Goal: Task Accomplishment & Management: Use online tool/utility

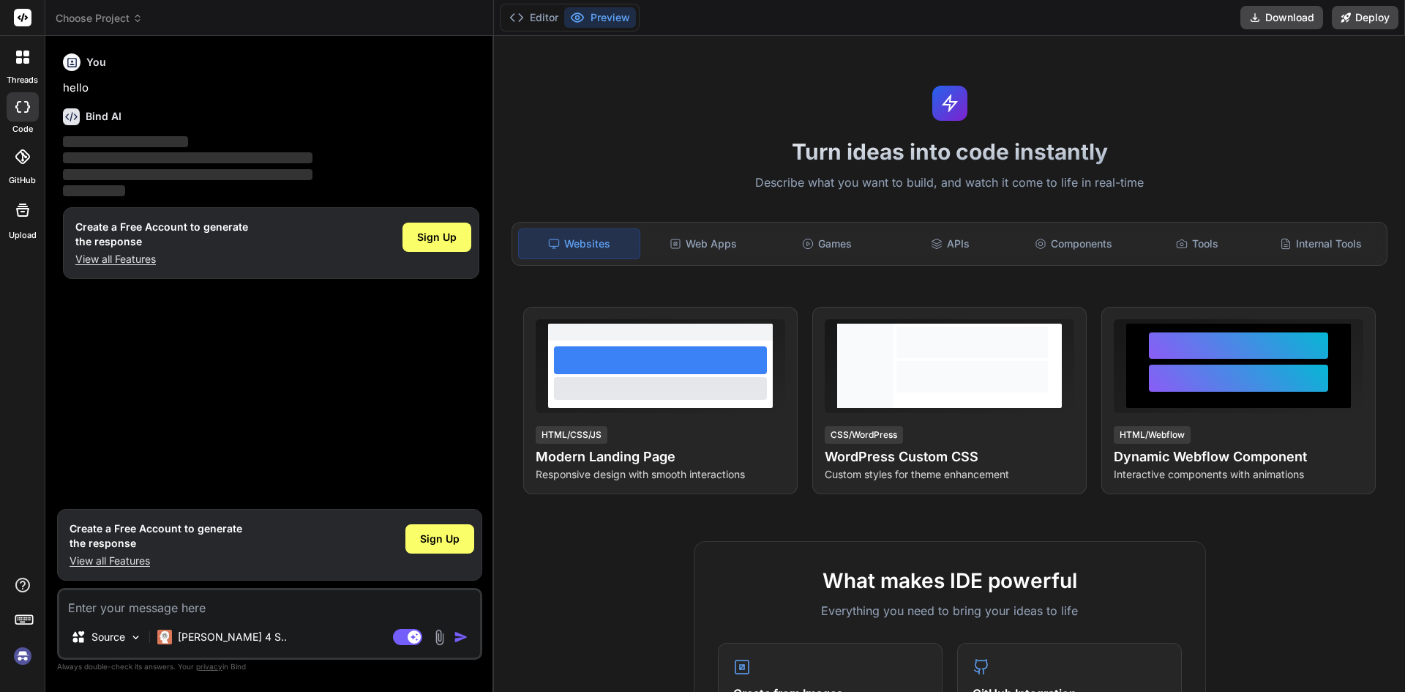
scroll to position [73, 0]
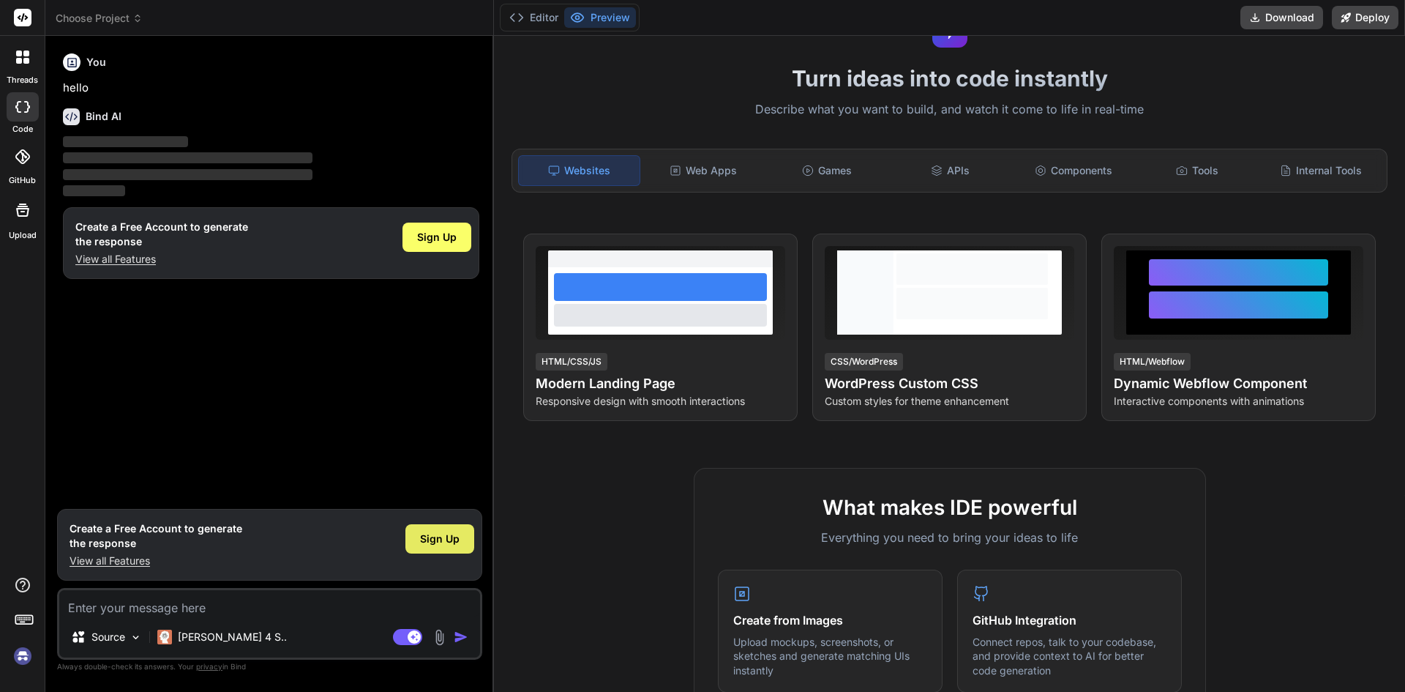
click at [438, 543] on span "Sign Up" at bounding box center [440, 538] width 40 height 15
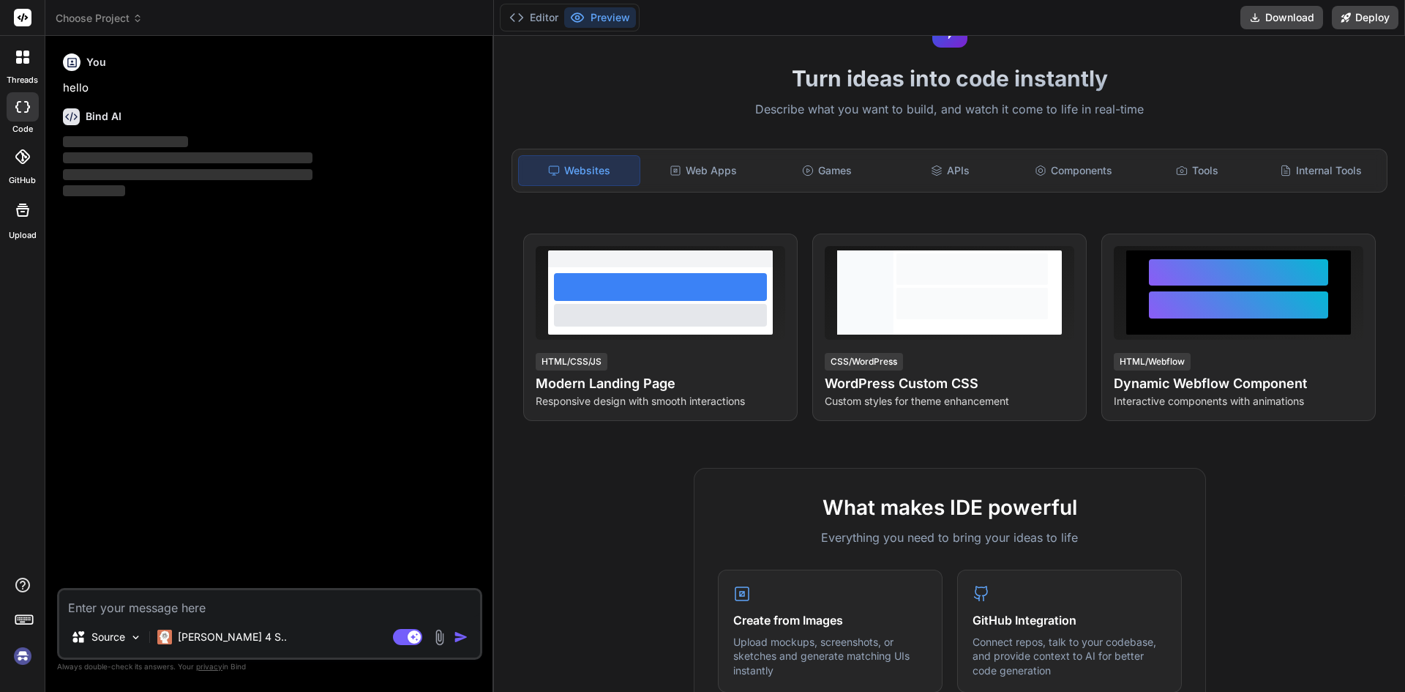
click at [225, 596] on textarea at bounding box center [269, 603] width 421 height 26
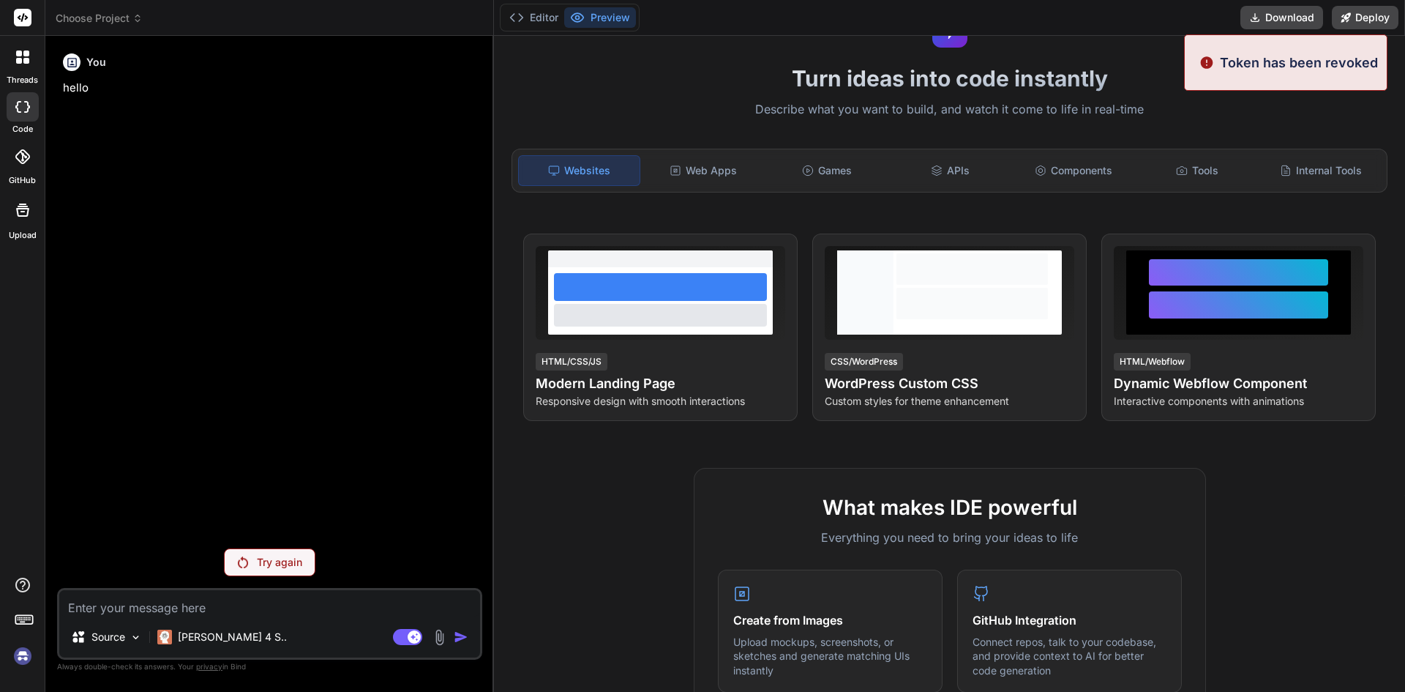
click at [245, 564] on img at bounding box center [243, 562] width 10 height 12
click at [24, 59] on icon at bounding box center [26, 61] width 6 height 6
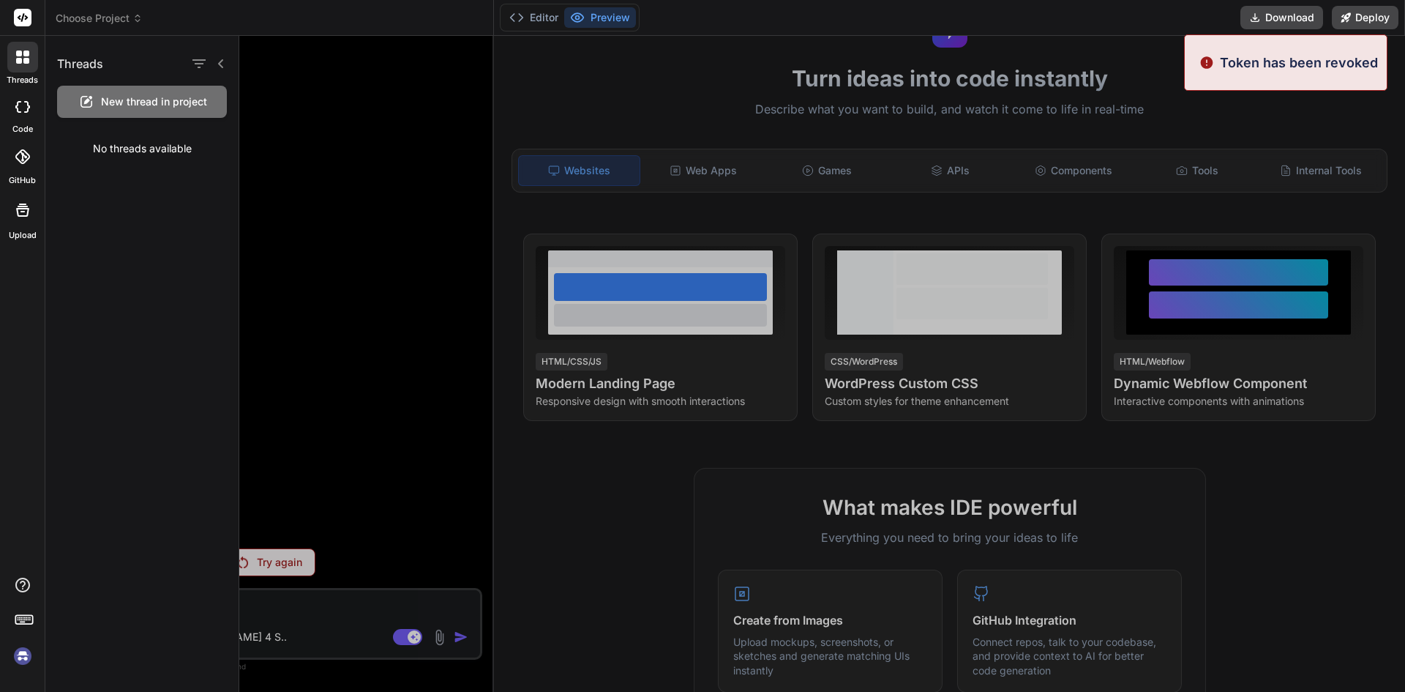
click at [158, 107] on span "New thread in project" at bounding box center [154, 101] width 106 height 15
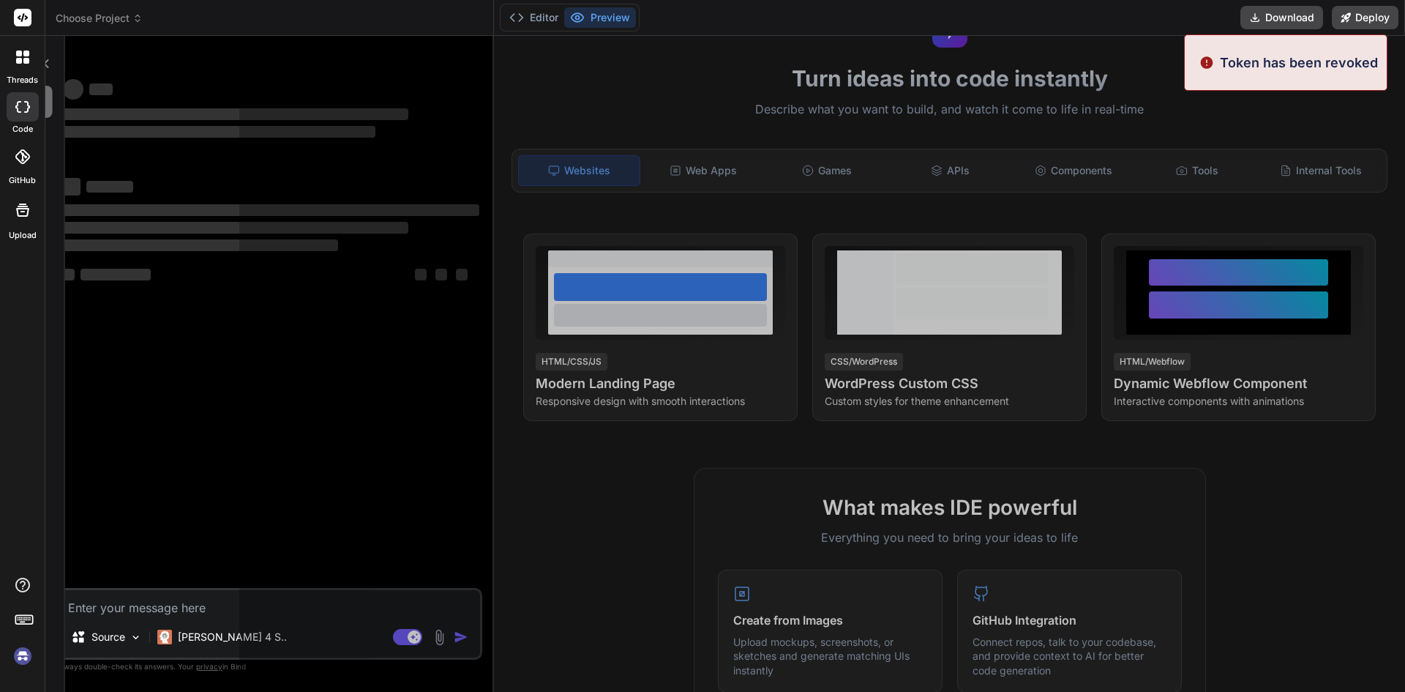
scroll to position [14, 0]
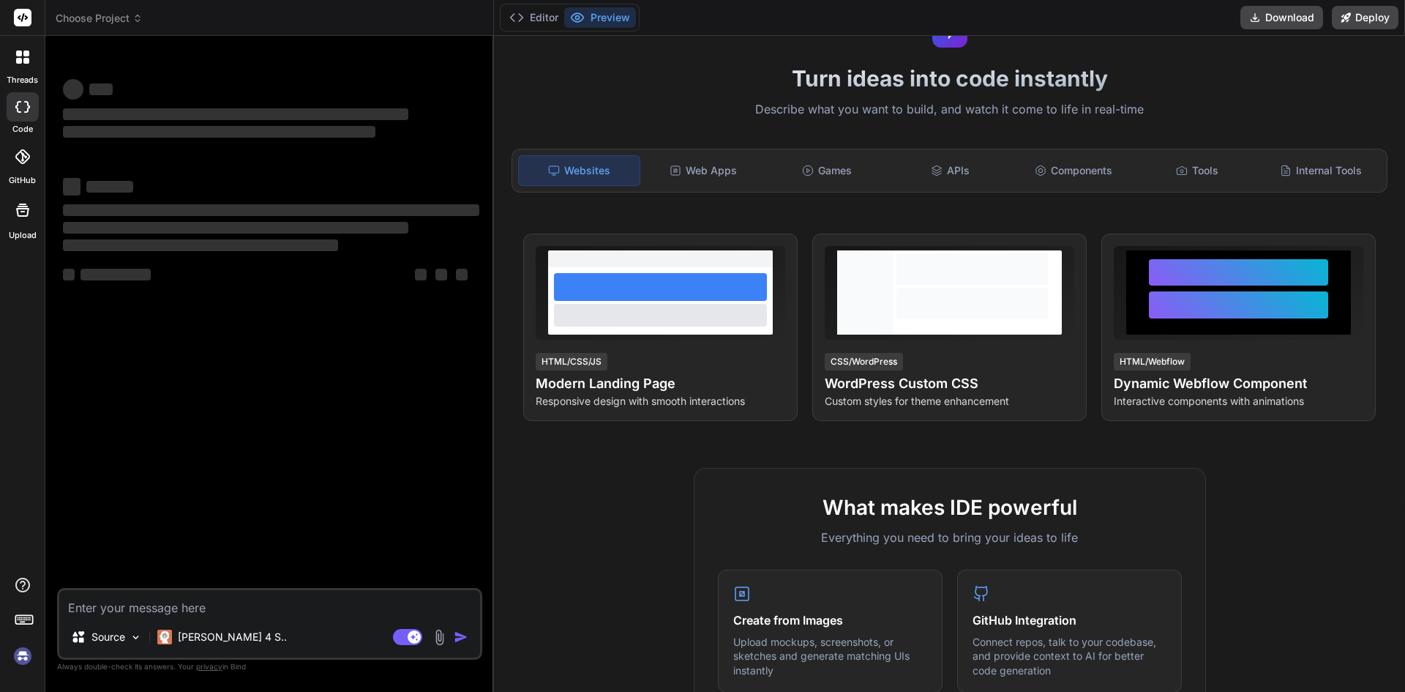
type textarea "x"
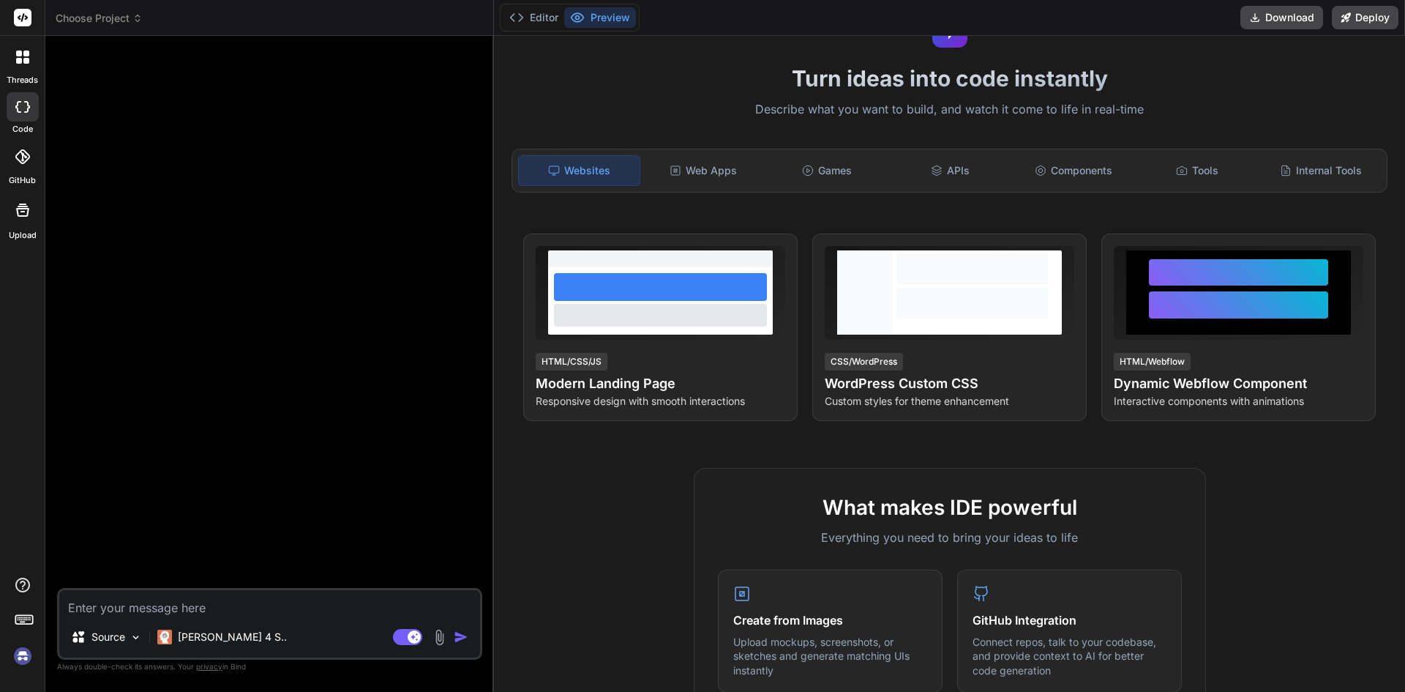
click at [212, 600] on textarea at bounding box center [269, 603] width 421 height 26
click at [163, 613] on textarea at bounding box center [269, 603] width 421 height 26
click at [157, 607] on textarea at bounding box center [269, 603] width 421 height 26
paste textarea "CREATE OR REPLACE FUNCTION public.get_hole_onbottom_depths_demo( jobnumber char…"
type textarea "CREATE OR REPLACE FUNCTION public.get_hole_onbottom_depths_demo( jobnumber char…"
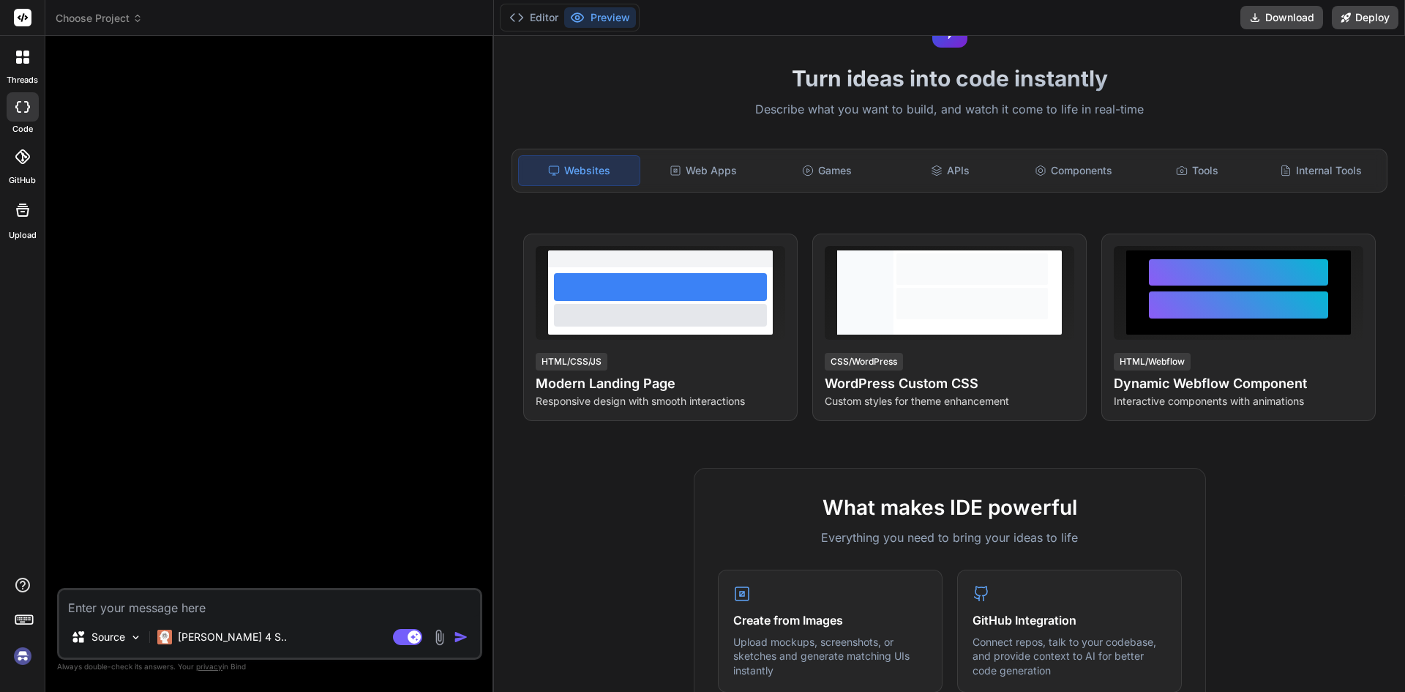
type textarea "x"
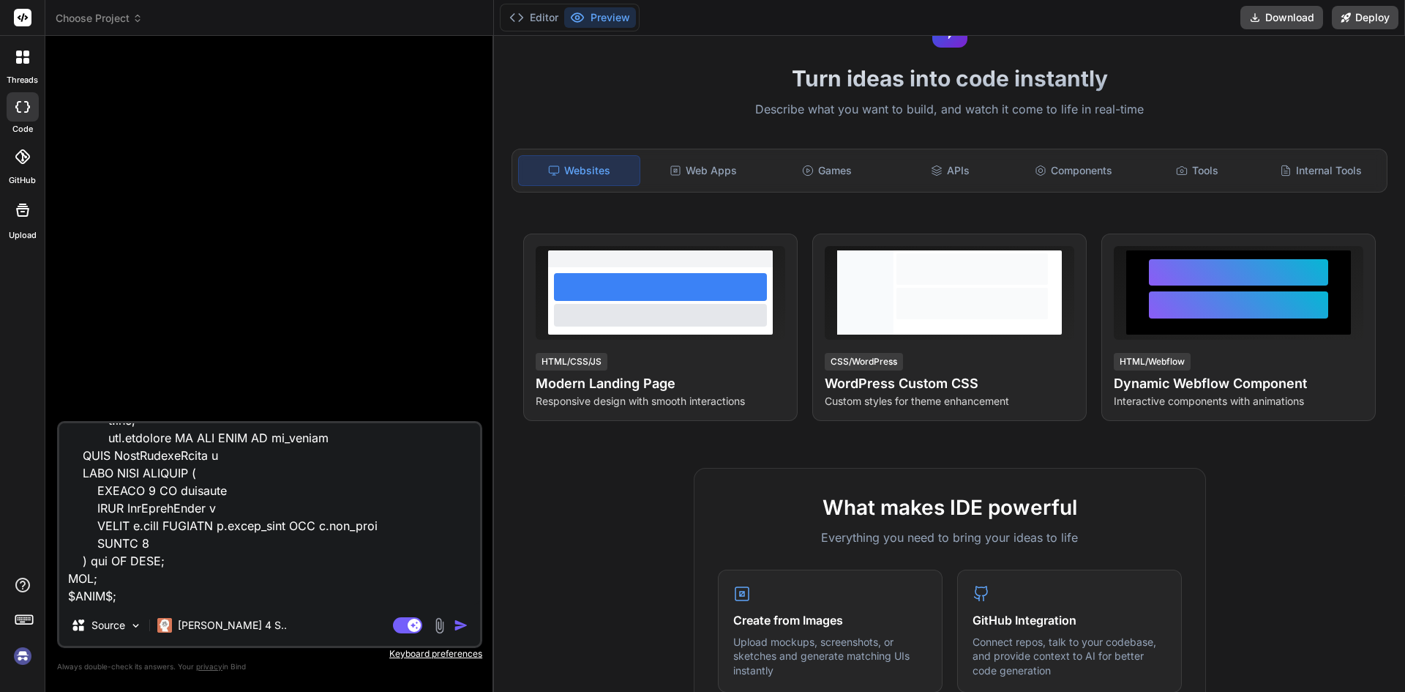
type textarea "CREATE OR REPLACE FUNCTION public.get_hole_onbottom_depths_demo( jobnumber char…"
type textarea "x"
type textarea "CREATE OR REPLACE FUNCTION public.get_hole_onbottom_depths_demo( jobnumber char…"
type textarea "x"
type textarea "CREATE OR REPLACE FUNCTION public.get_hole_onbottom_depths_demo( jobnumber char…"
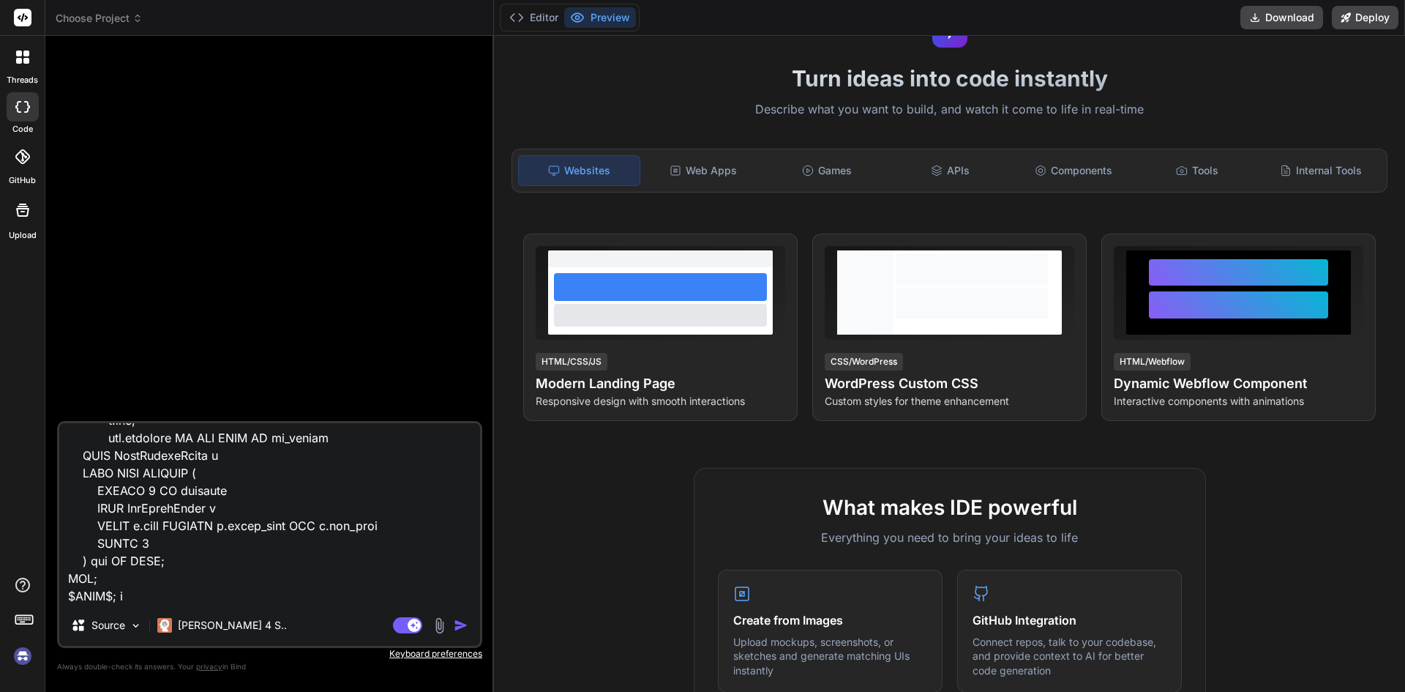
type textarea "x"
type textarea "CREATE OR REPLACE FUNCTION public.get_hole_onbottom_depths_demo( jobnumber char…"
type textarea "x"
type textarea "CREATE OR REPLACE FUNCTION public.get_hole_onbottom_depths_demo( jobnumber char…"
type textarea "x"
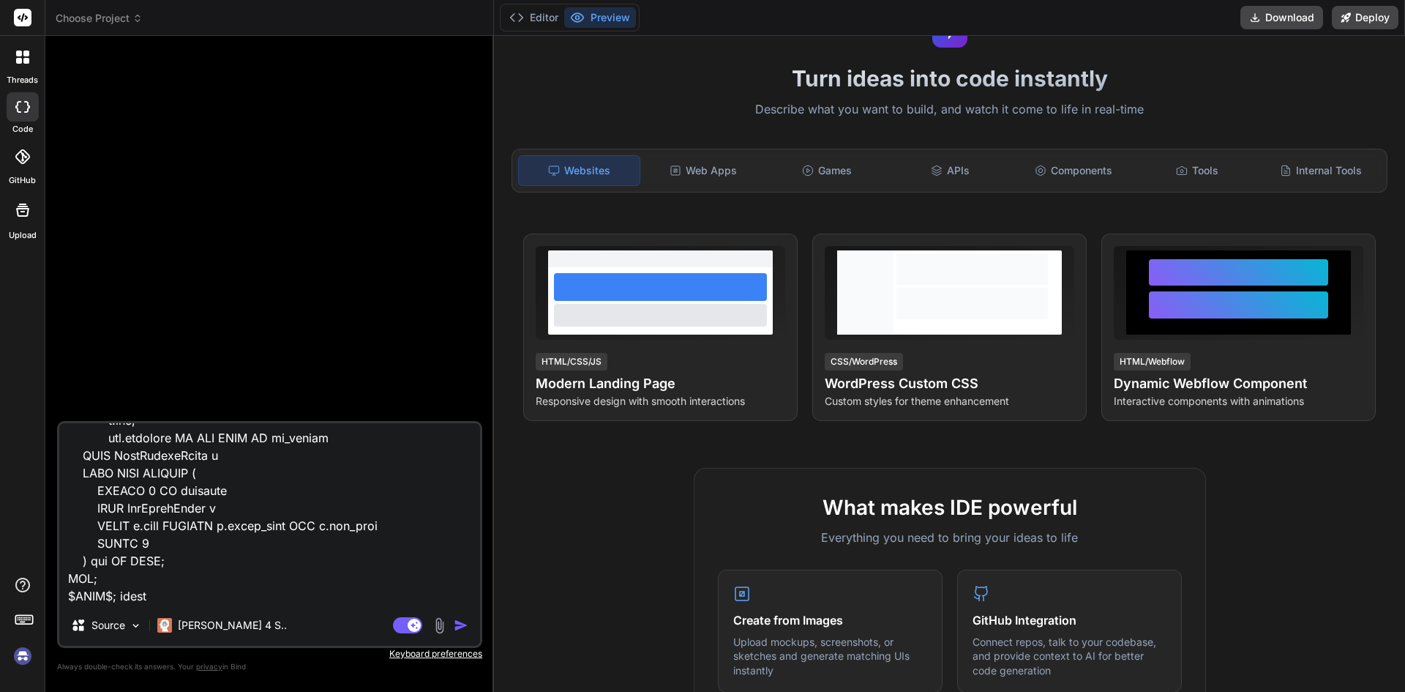
type textarea "CREATE OR REPLACE FUNCTION public.get_hole_onbottom_depths_demo( jobnumber char…"
type textarea "x"
type textarea "CREATE OR REPLACE FUNCTION public.get_hole_onbottom_depths_demo( jobnumber char…"
type textarea "x"
type textarea "CREATE OR REPLACE FUNCTION public.get_hole_onbottom_depths_demo( jobnumber char…"
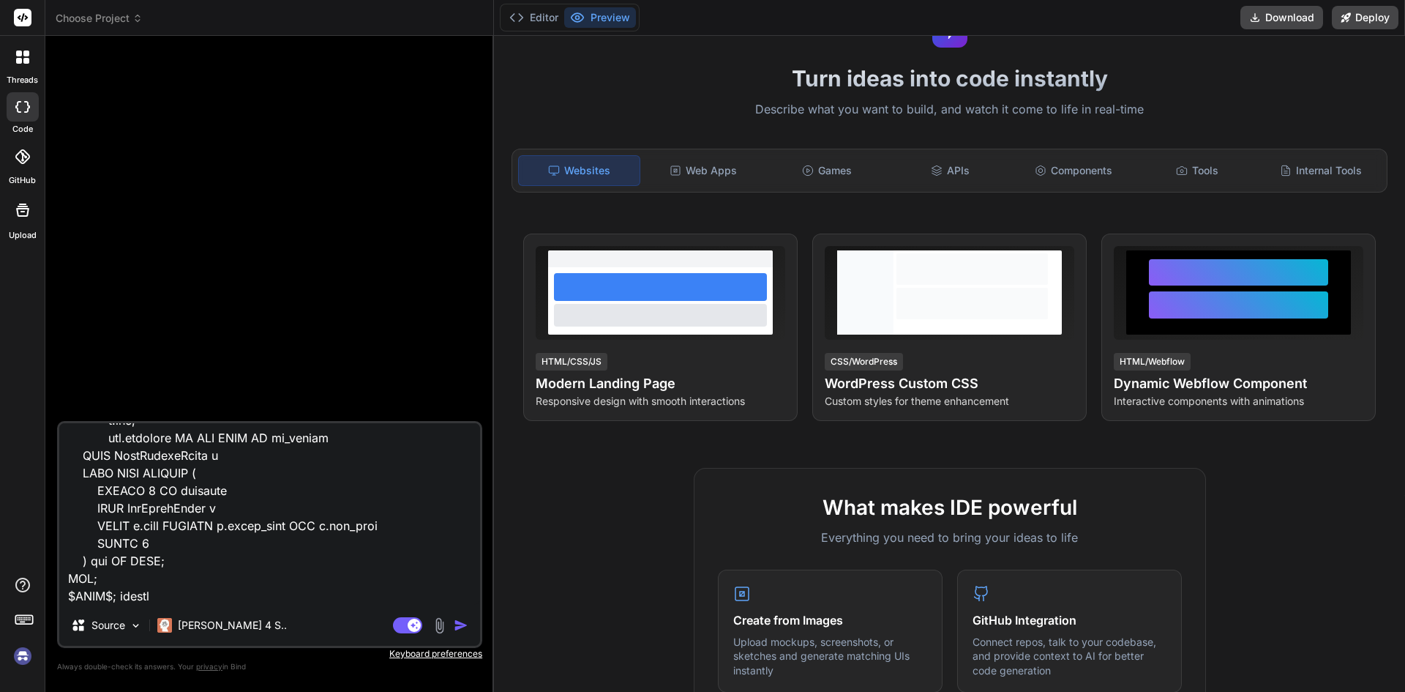
type textarea "x"
type textarea "CREATE OR REPLACE FUNCTION public.get_hole_onbottom_depths_demo( jobnumber char…"
type textarea "x"
type textarea "CREATE OR REPLACE FUNCTION public.get_hole_onbottom_depths_demo( jobnumber char…"
type textarea "x"
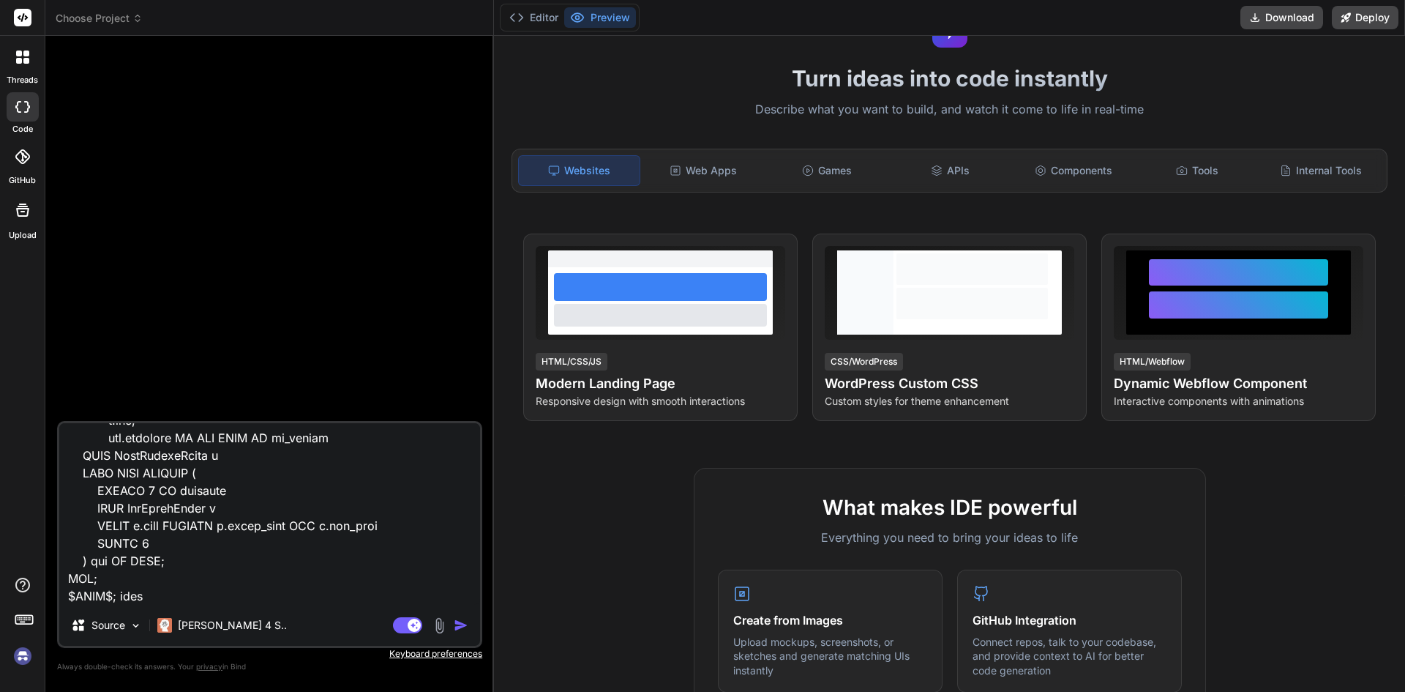
type textarea "CREATE OR REPLACE FUNCTION public.get_hole_onbottom_depths_demo( jobnumber char…"
type textarea "x"
type textarea "CREATE OR REPLACE FUNCTION public.get_hole_onbottom_depths_demo( jobnumber char…"
type textarea "x"
type textarea "CREATE OR REPLACE FUNCTION public.get_hole_onbottom_depths_demo( jobnumber char…"
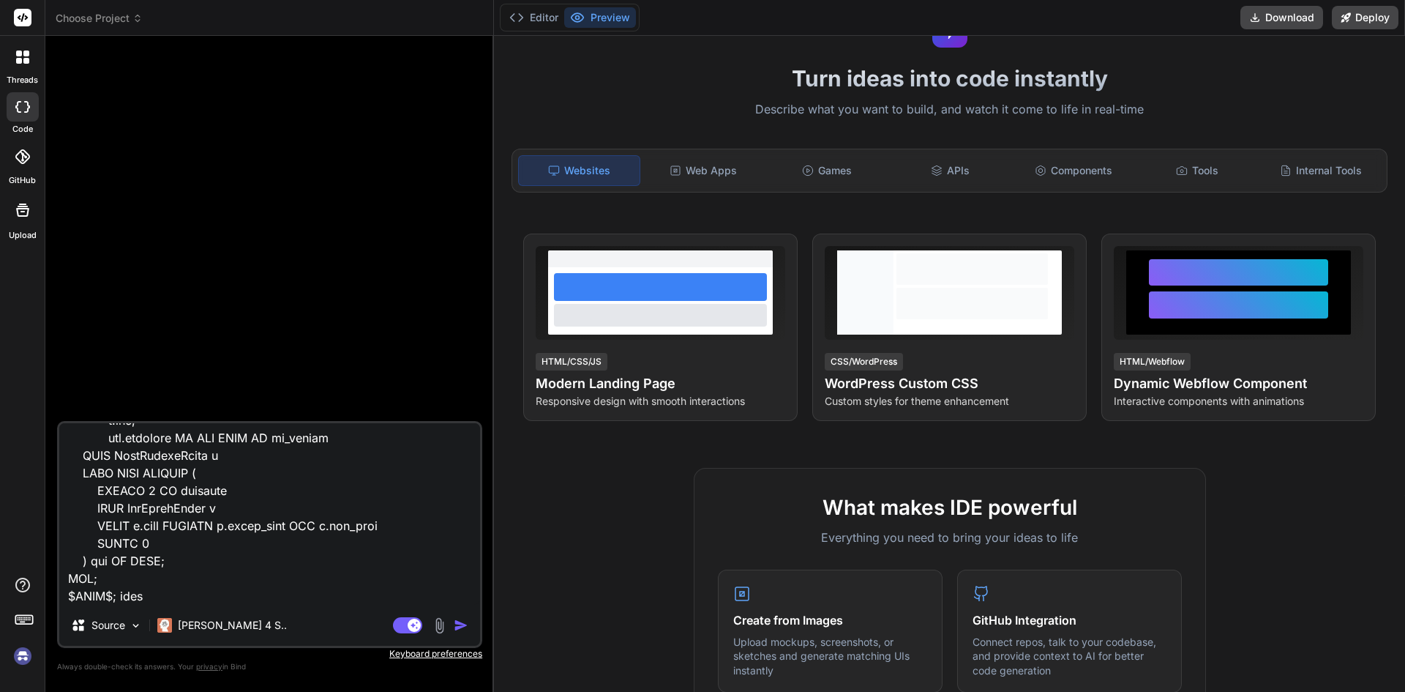
type textarea "x"
type textarea "CREATE OR REPLACE FUNCTION public.get_hole_onbottom_depths_demo( jobnumber char…"
type textarea "x"
type textarea "CREATE OR REPLACE FUNCTION public.get_hole_onbottom_depths_demo( jobnumber char…"
type textarea "x"
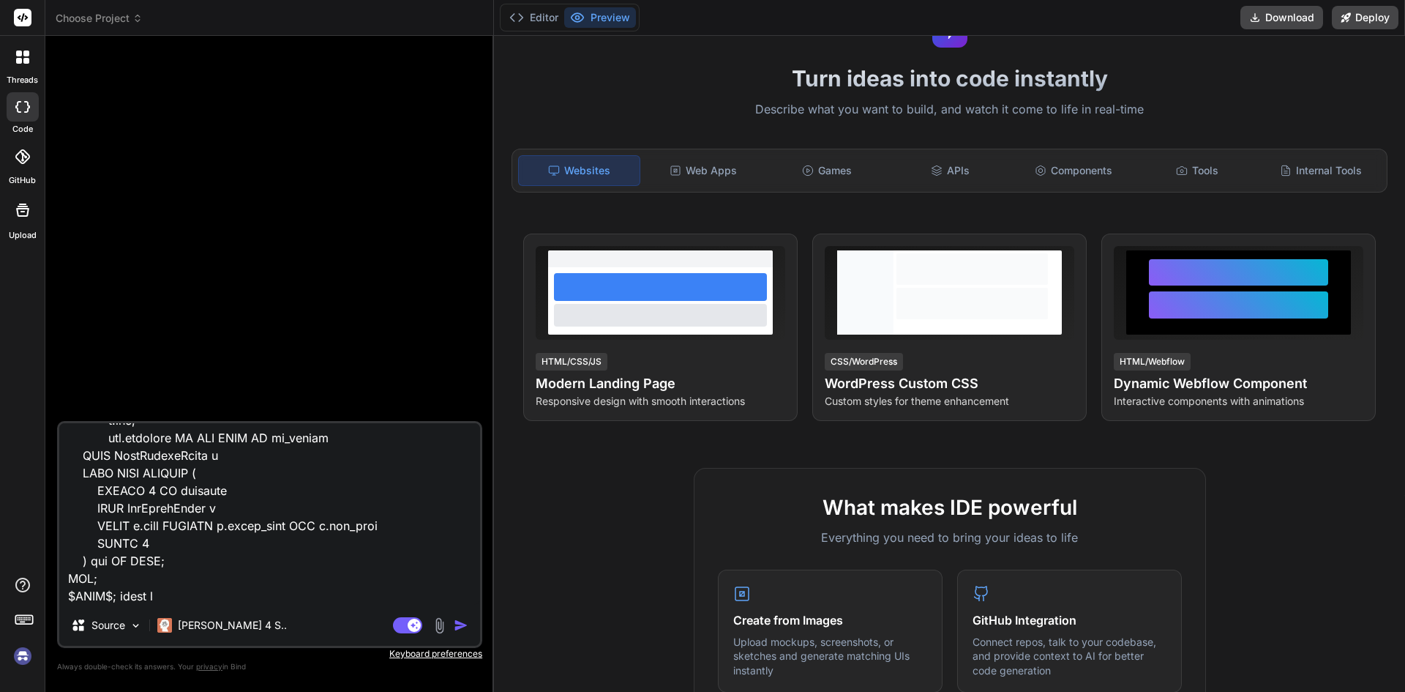
type textarea "CREATE OR REPLACE FUNCTION public.get_hole_onbottom_depths_demo( jobnumber char…"
type textarea "x"
type textarea "CREATE OR REPLACE FUNCTION public.get_hole_onbottom_depths_demo( jobnumber char…"
type textarea "x"
type textarea "CREATE OR REPLACE FUNCTION public.get_hole_onbottom_depths_demo( jobnumber char…"
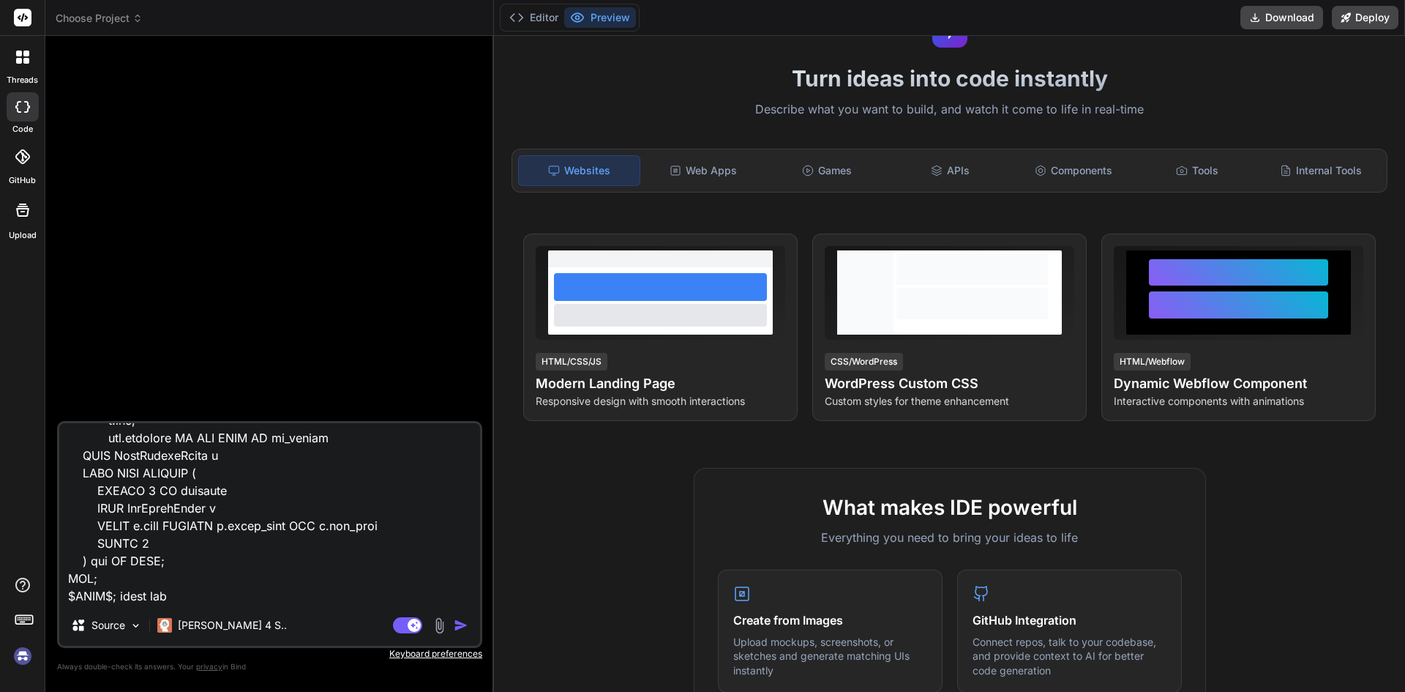
type textarea "x"
type textarea "CREATE OR REPLACE FUNCTION public.get_hole_onbottom_depths_demo( jobnumber char…"
type textarea "x"
type textarea "CREATE OR REPLACE FUNCTION public.get_hole_onbottom_depths_demo( jobnumber char…"
type textarea "x"
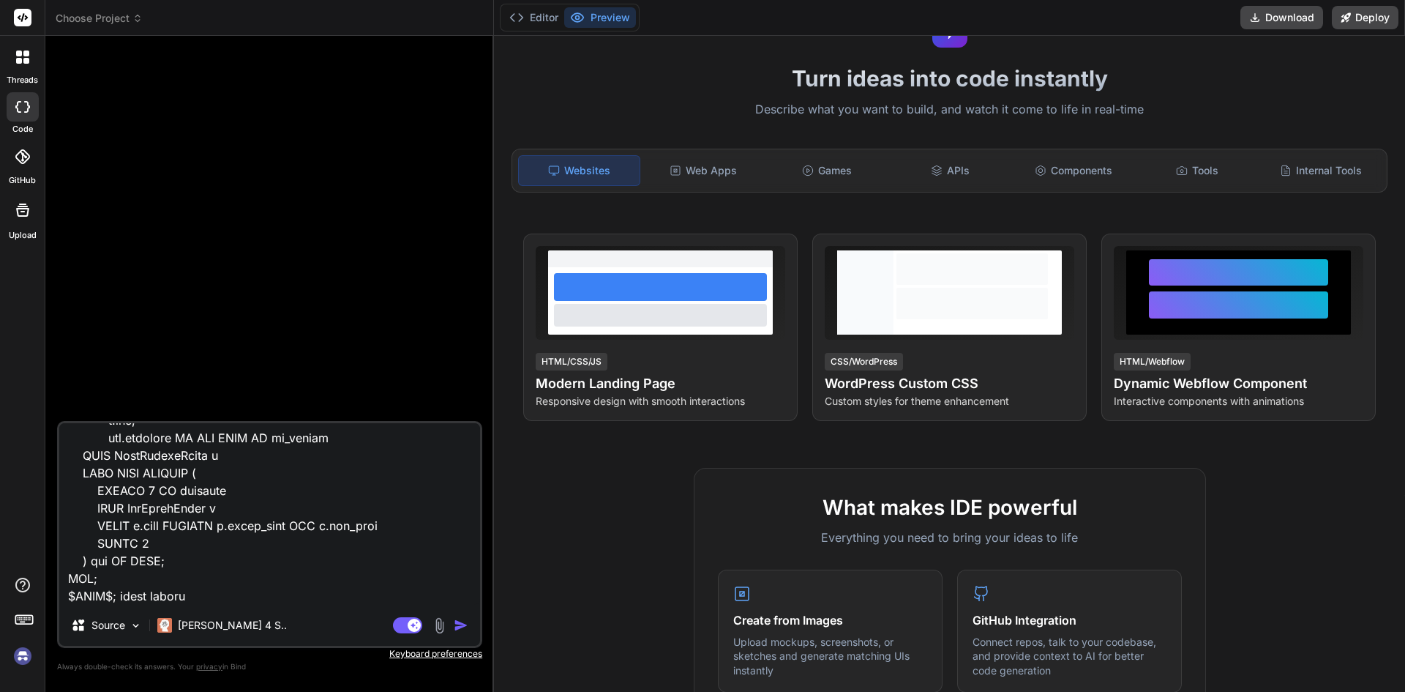
type textarea "CREATE OR REPLACE FUNCTION public.get_hole_onbottom_depths_demo( jobnumber char…"
type textarea "x"
type textarea "CREATE OR REPLACE FUNCTION public.get_hole_onbottom_depths_demo( jobnumber char…"
type textarea "x"
type textarea "CREATE OR REPLACE FUNCTION public.get_hole_onbottom_depths_demo( jobnumber char…"
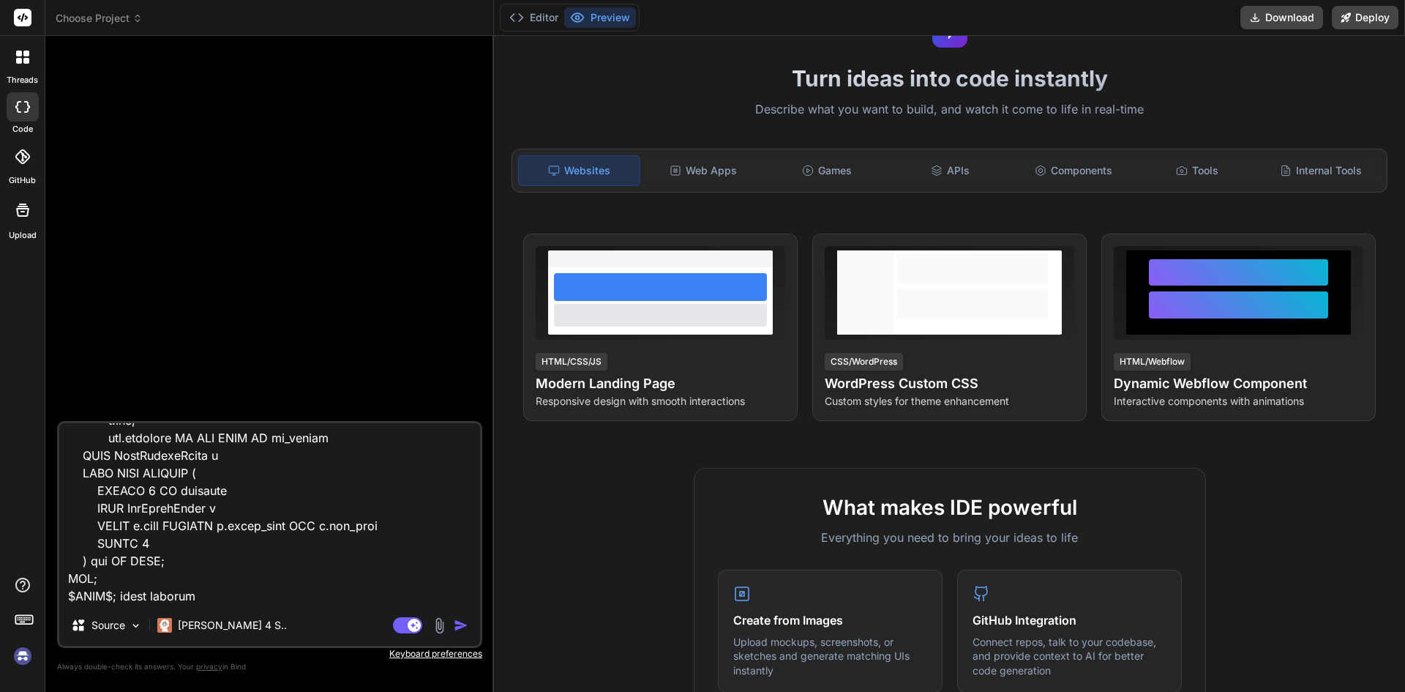
type textarea "x"
type textarea "CREATE OR REPLACE FUNCTION public.get_hole_onbottom_depths_demo( jobnumber char…"
type textarea "x"
type textarea "CREATE OR REPLACE FUNCTION public.get_hole_onbottom_depths_demo( jobnumber char…"
type textarea "x"
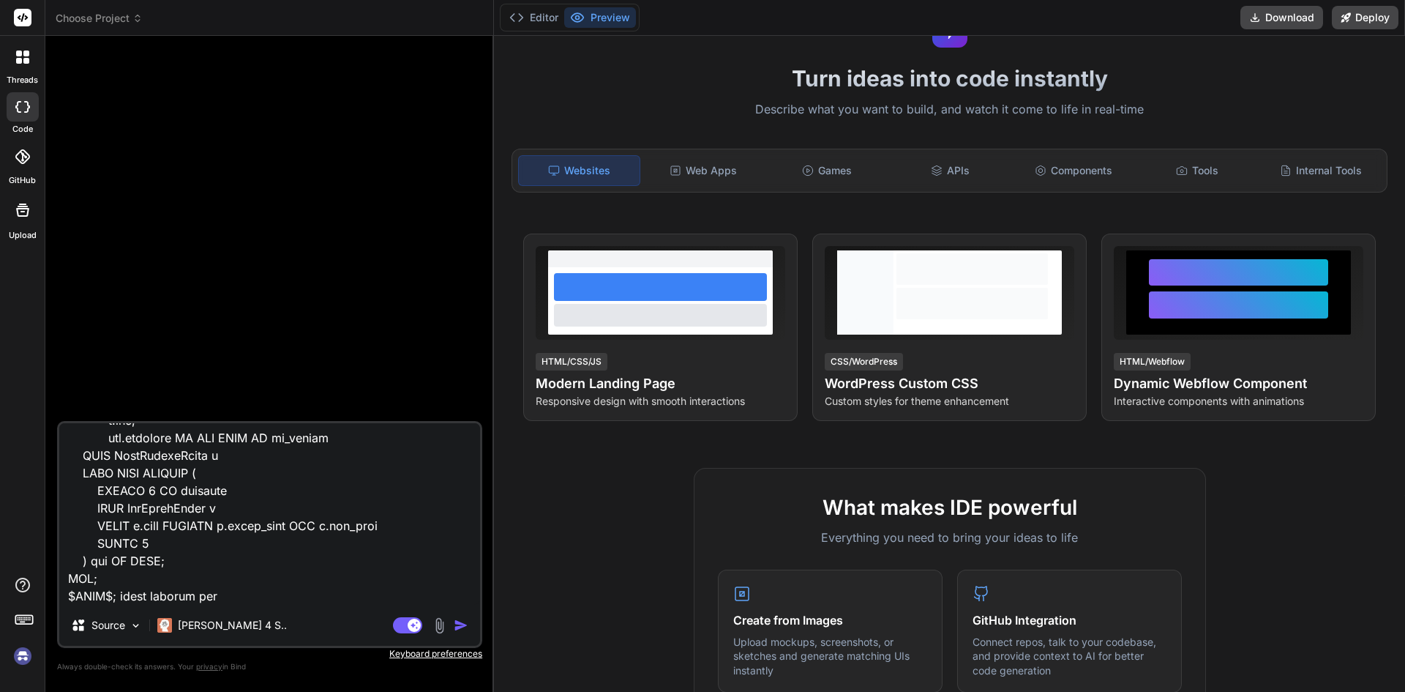
type textarea "CREATE OR REPLACE FUNCTION public.get_hole_onbottom_depths_demo( jobnumber char…"
type textarea "x"
type textarea "CREATE OR REPLACE FUNCTION public.get_hole_onbottom_depths_demo( jobnumber char…"
type textarea "x"
type textarea "CREATE OR REPLACE FUNCTION public.get_hole_onbottom_depths_demo( jobnumber char…"
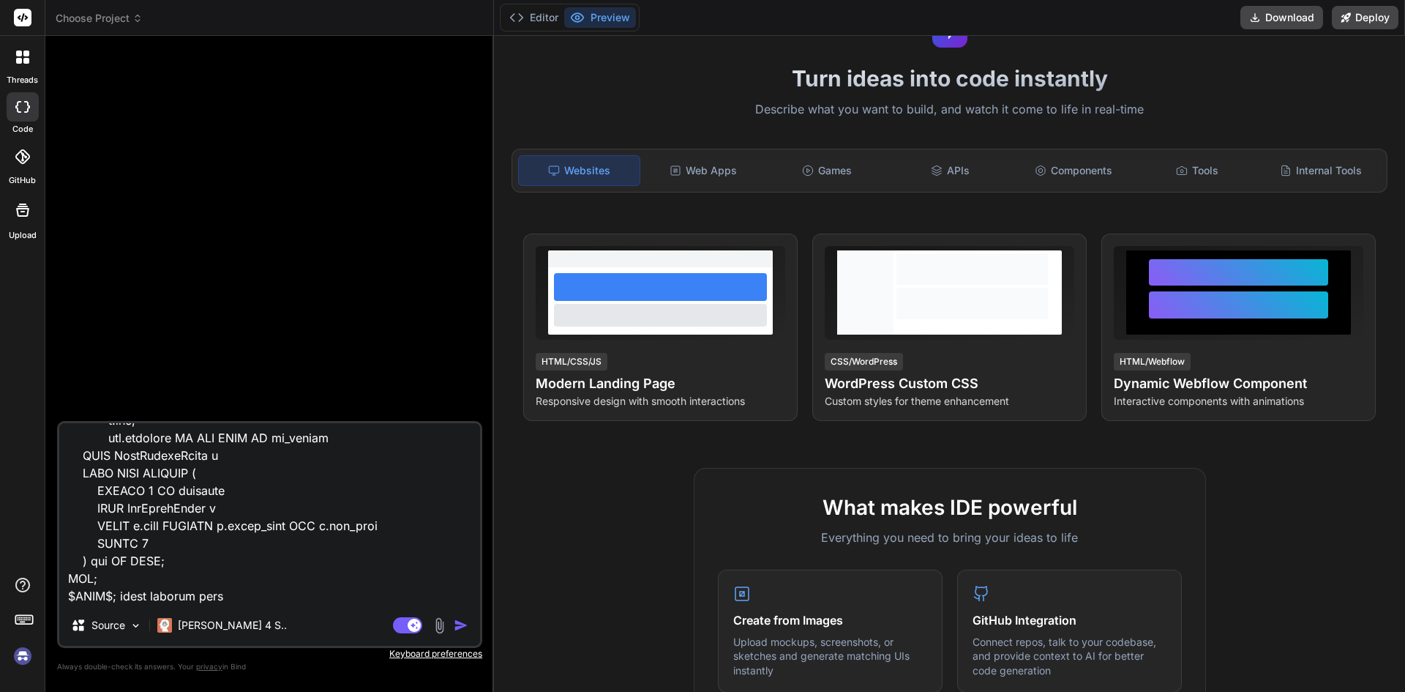
type textarea "x"
type textarea "CREATE OR REPLACE FUNCTION public.get_hole_onbottom_depths_demo( jobnumber char…"
type textarea "x"
type textarea "CREATE OR REPLACE FUNCTION public.get_hole_onbottom_depths_demo( jobnumber char…"
type textarea "x"
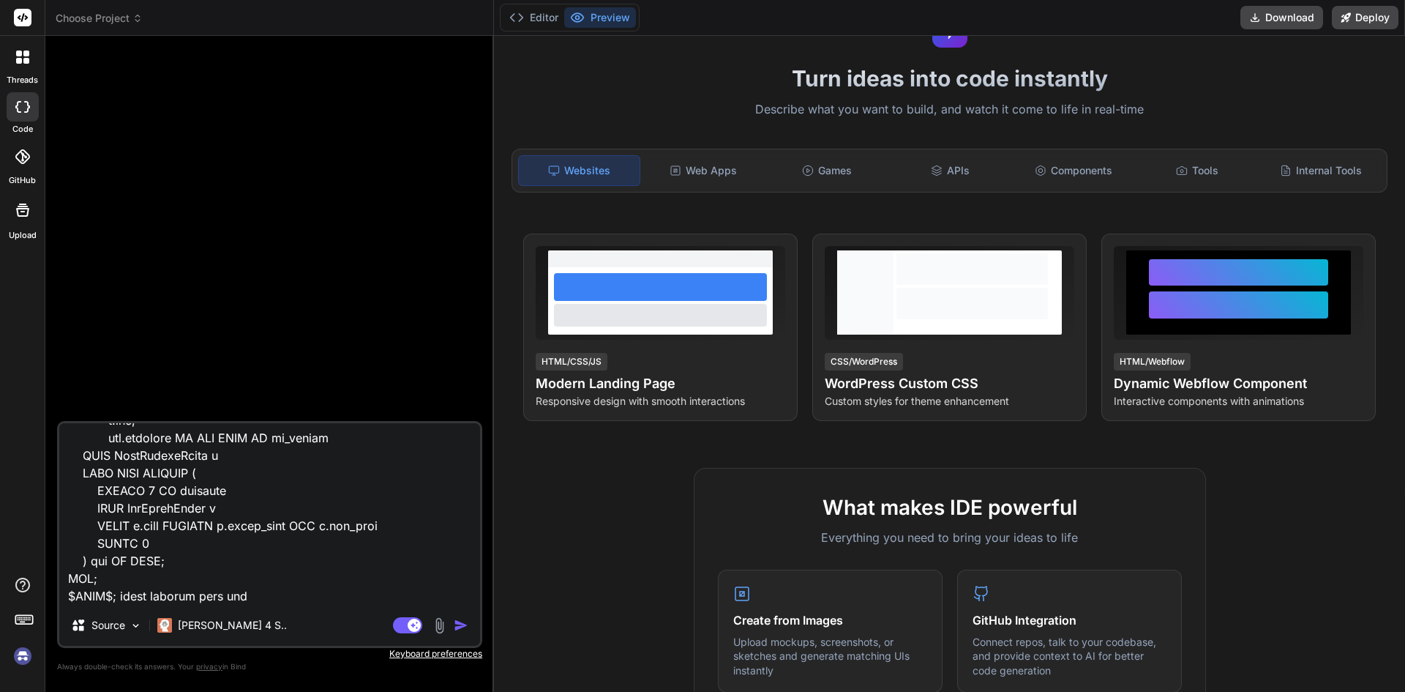
type textarea "CREATE OR REPLACE FUNCTION public.get_hole_onbottom_depths_demo( jobnumber char…"
type textarea "x"
type textarea "CREATE OR REPLACE FUNCTION public.get_hole_onbottom_depths_demo( jobnumber char…"
type textarea "x"
type textarea "CREATE OR REPLACE FUNCTION public.get_hole_onbottom_depths_demo( jobnumber char…"
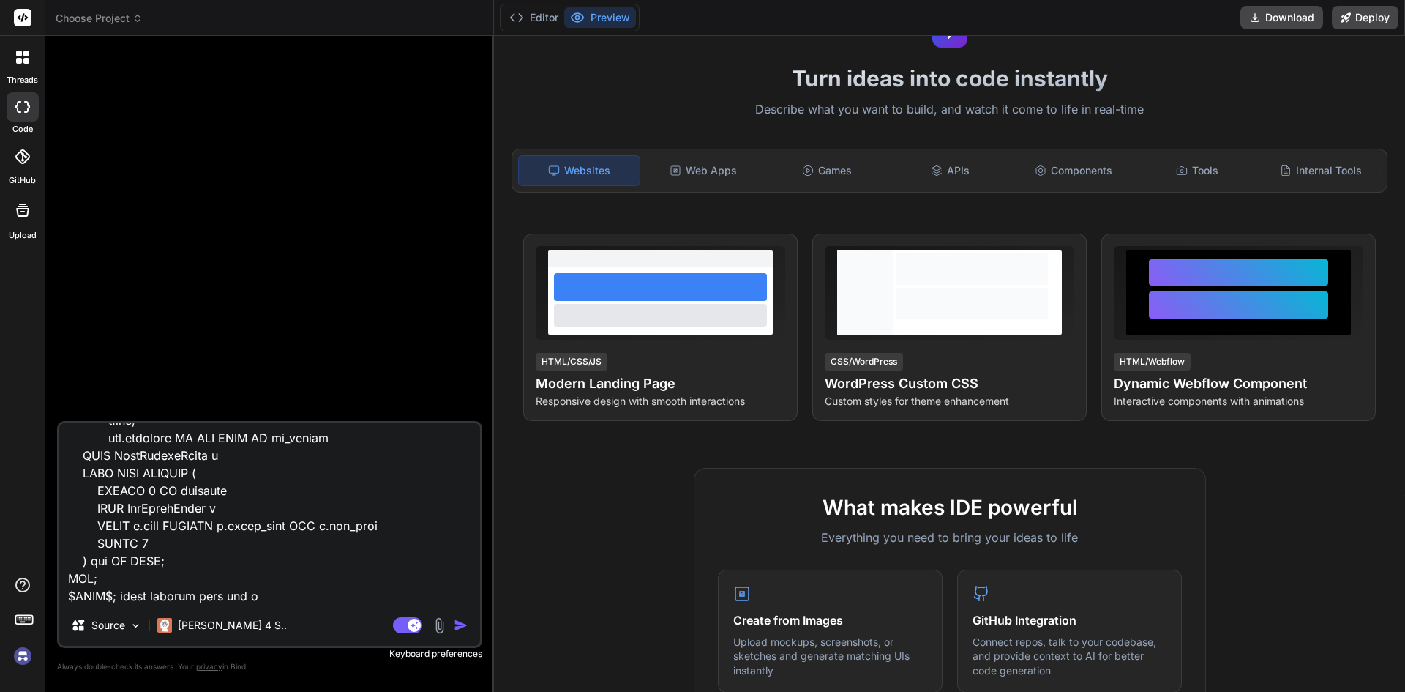
type textarea "x"
type textarea "CREATE OR REPLACE FUNCTION public.get_hole_onbottom_depths_demo( jobnumber char…"
type textarea "x"
type textarea "CREATE OR REPLACE FUNCTION public.get_hole_onbottom_depths_demo( jobnumber char…"
type textarea "x"
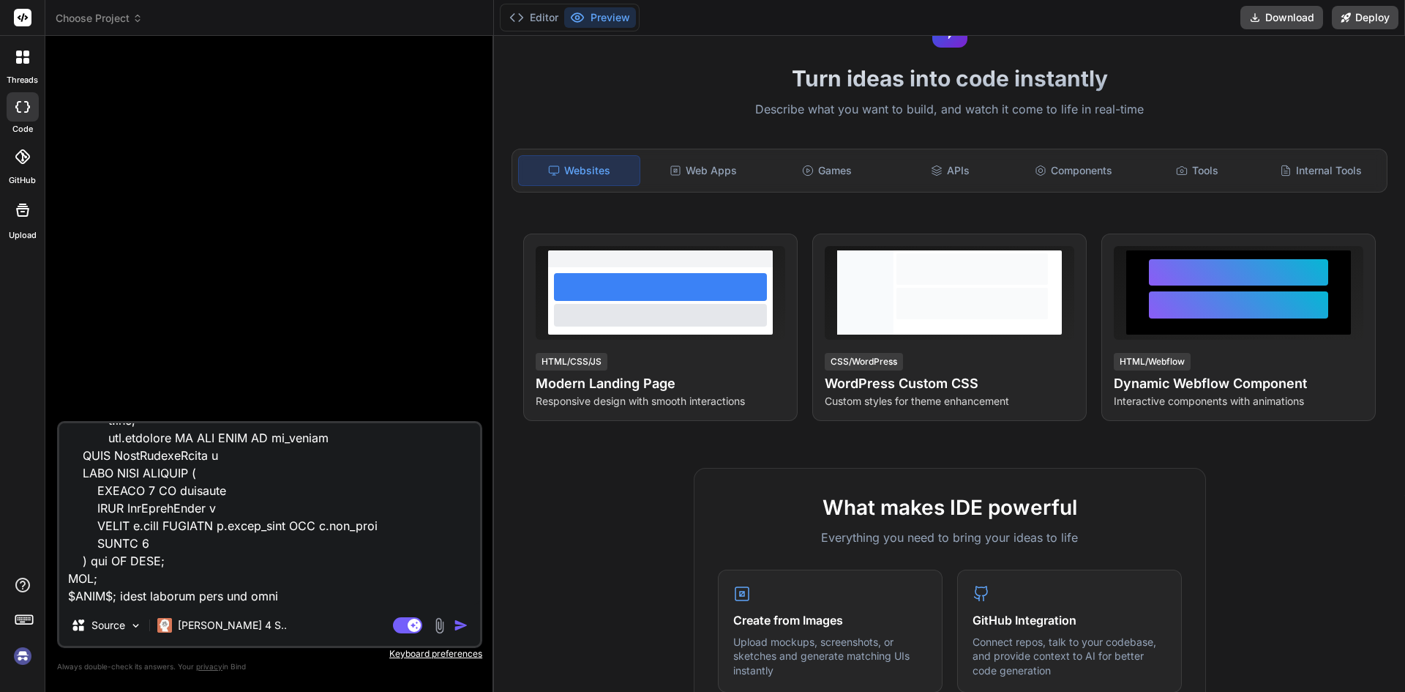
type textarea "CREATE OR REPLACE FUNCTION public.get_hole_onbottom_depths_demo( jobnumber char…"
type textarea "x"
type textarea "CREATE OR REPLACE FUNCTION public.get_hole_onbottom_depths_demo( jobnumber char…"
type textarea "x"
type textarea "CREATE OR REPLACE FUNCTION public.get_hole_onbottom_depths_demo( jobnumber char…"
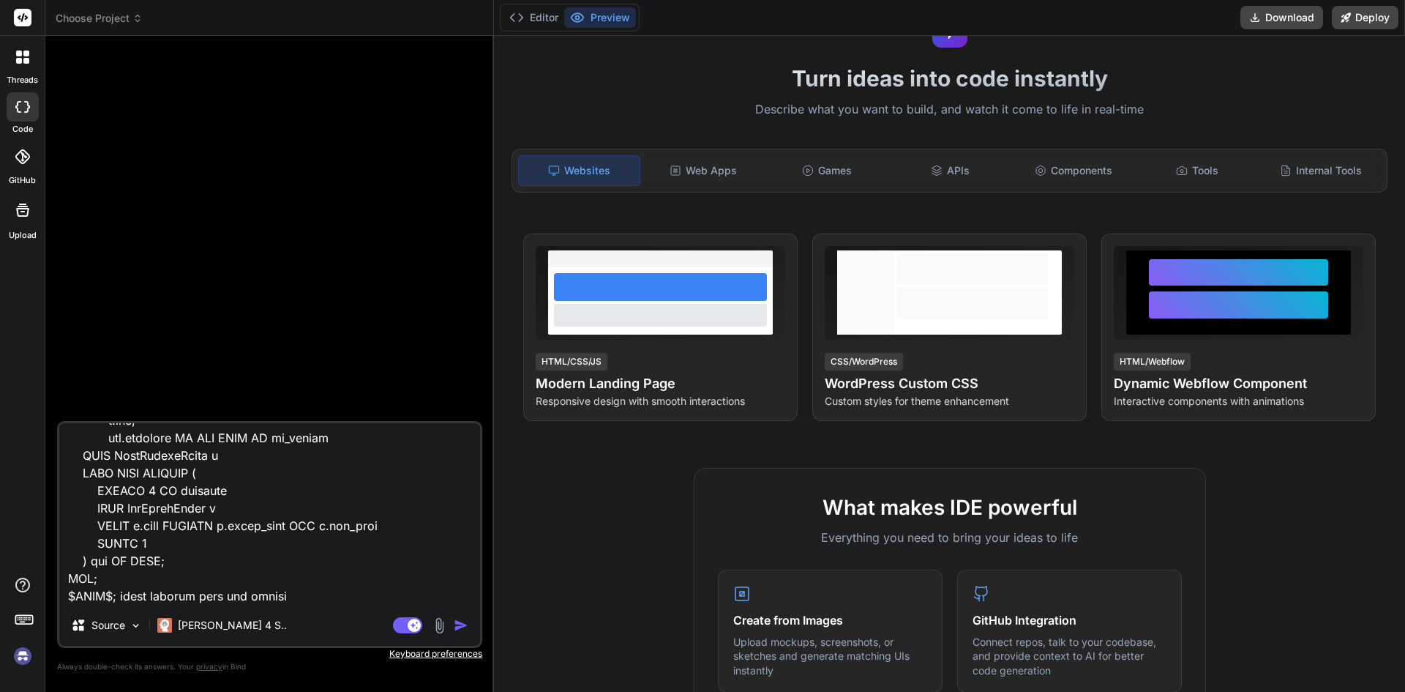
type textarea "x"
type textarea "CREATE OR REPLACE FUNCTION public.get_hole_onbottom_depths_demo( jobnumber char…"
type textarea "x"
type textarea "CREATE OR REPLACE FUNCTION public.get_hole_onbottom_depths_demo( jobnumber char…"
type textarea "x"
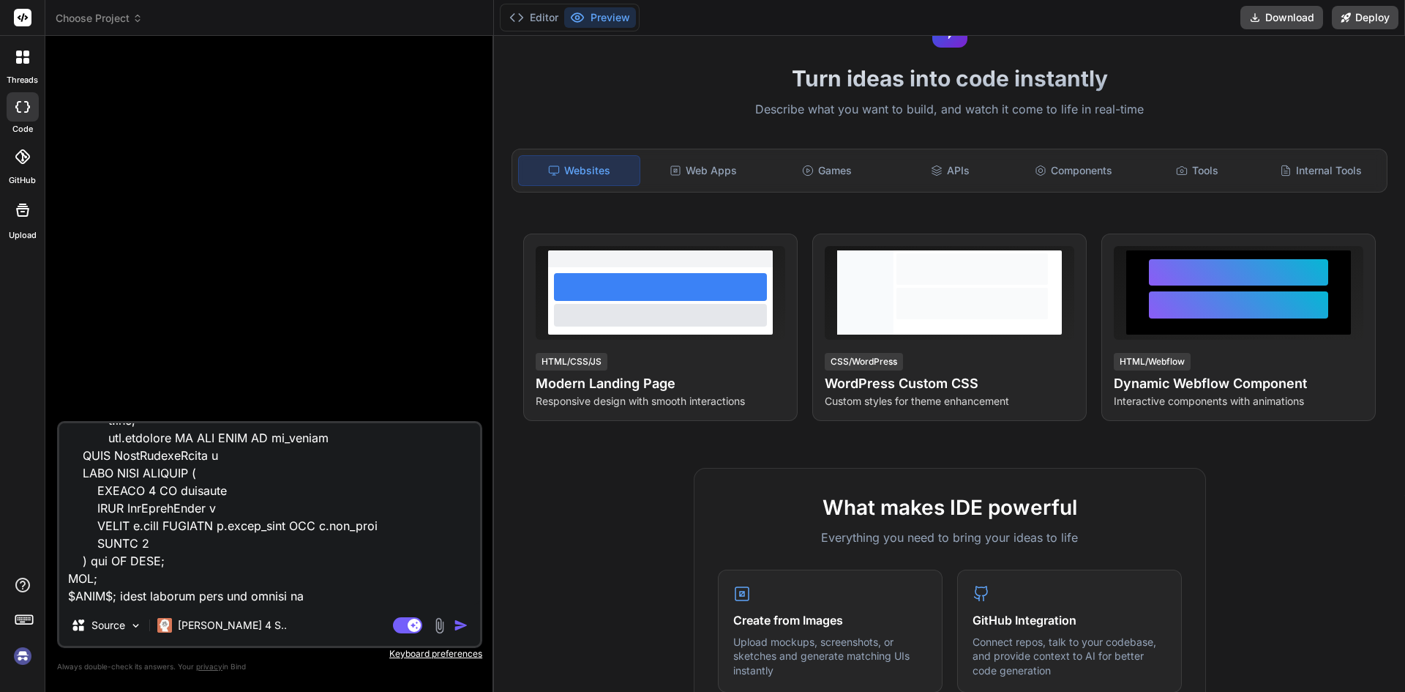
type textarea "CREATE OR REPLACE FUNCTION public.get_hole_onbottom_depths_demo( jobnumber char…"
type textarea "x"
type textarea "CREATE OR REPLACE FUNCTION public.get_hole_onbottom_depths_demo( jobnumber char…"
type textarea "x"
type textarea "CREATE OR REPLACE FUNCTION public.get_hole_onbottom_depths_demo( jobnumber char…"
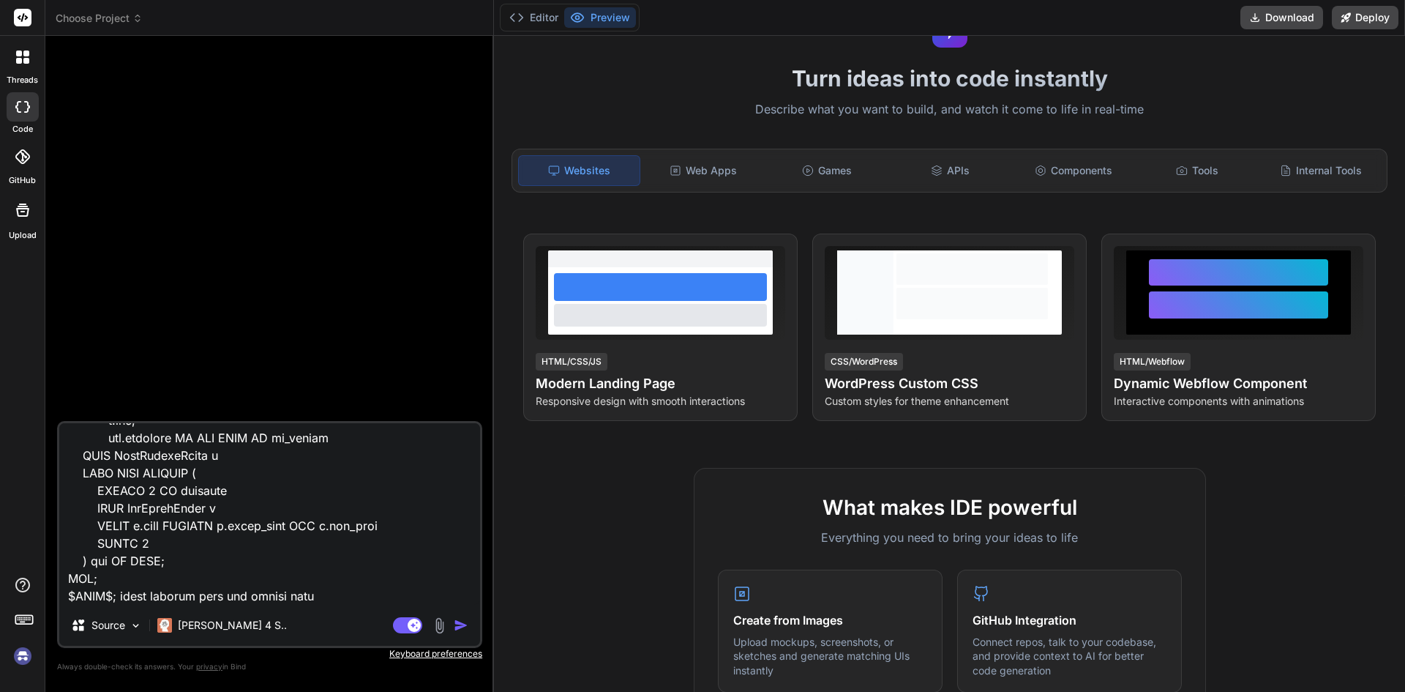
type textarea "x"
type textarea "CREATE OR REPLACE FUNCTION public.get_hole_onbottom_depths_demo( jobnumber char…"
type textarea "x"
type textarea "CREATE OR REPLACE FUNCTION public.get_hole_onbottom_depths_demo( jobnumber char…"
type textarea "x"
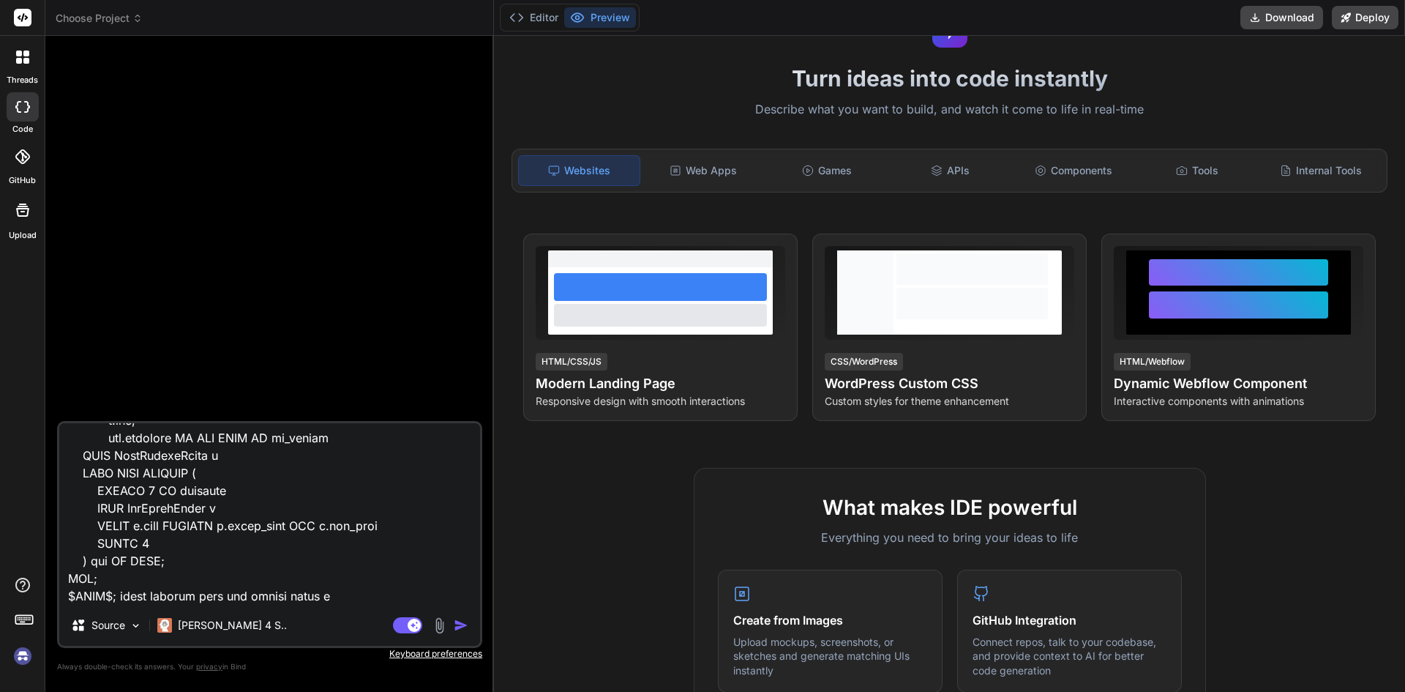
type textarea "CREATE OR REPLACE FUNCTION public.get_hole_onbottom_depths_demo( jobnumber char…"
type textarea "x"
type textarea "CREATE OR REPLACE FUNCTION public.get_hole_onbottom_depths_demo( jobnumber char…"
type textarea "x"
type textarea "CREATE OR REPLACE FUNCTION public.get_hole_onbottom_depths_demo( jobnumber char…"
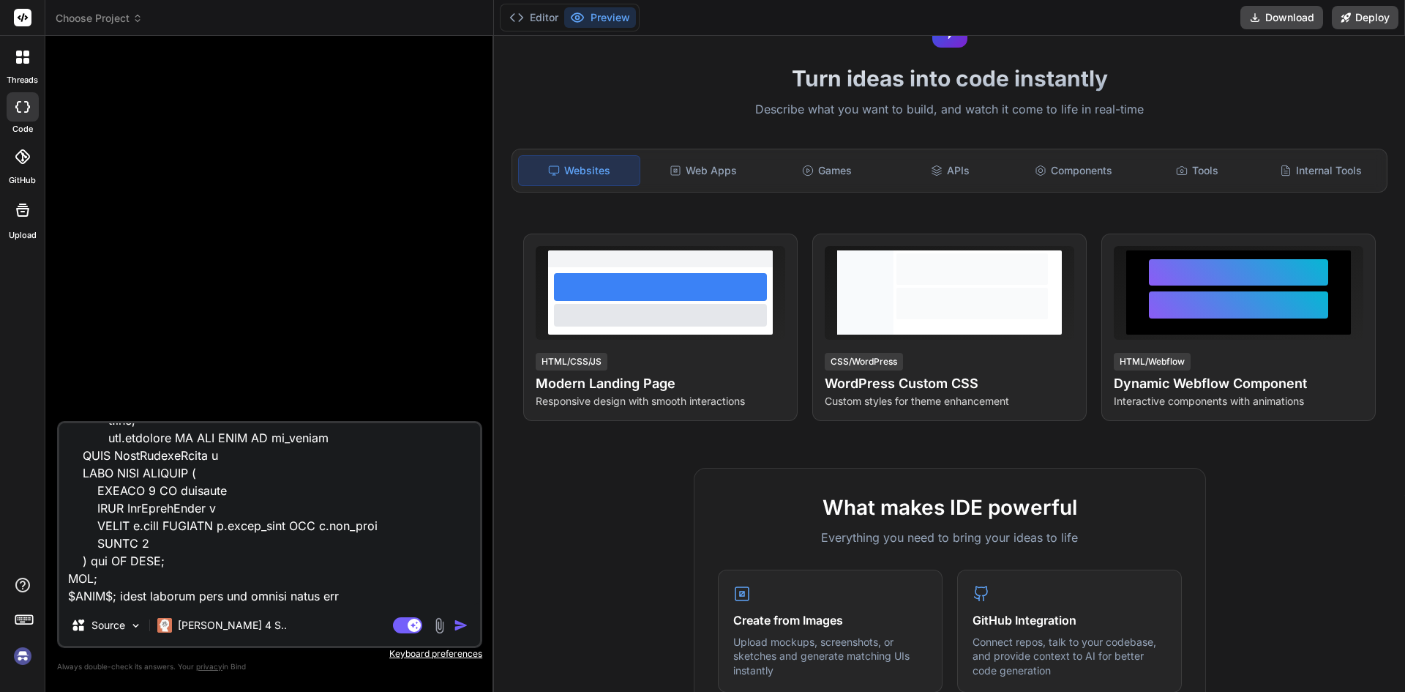
type textarea "x"
type textarea "CREATE OR REPLACE FUNCTION public.get_hole_onbottom_depths_demo( jobnumber char…"
type textarea "x"
type textarea "CREATE OR REPLACE FUNCTION public.get_hole_onbottom_depths_demo( jobnumber char…"
type textarea "x"
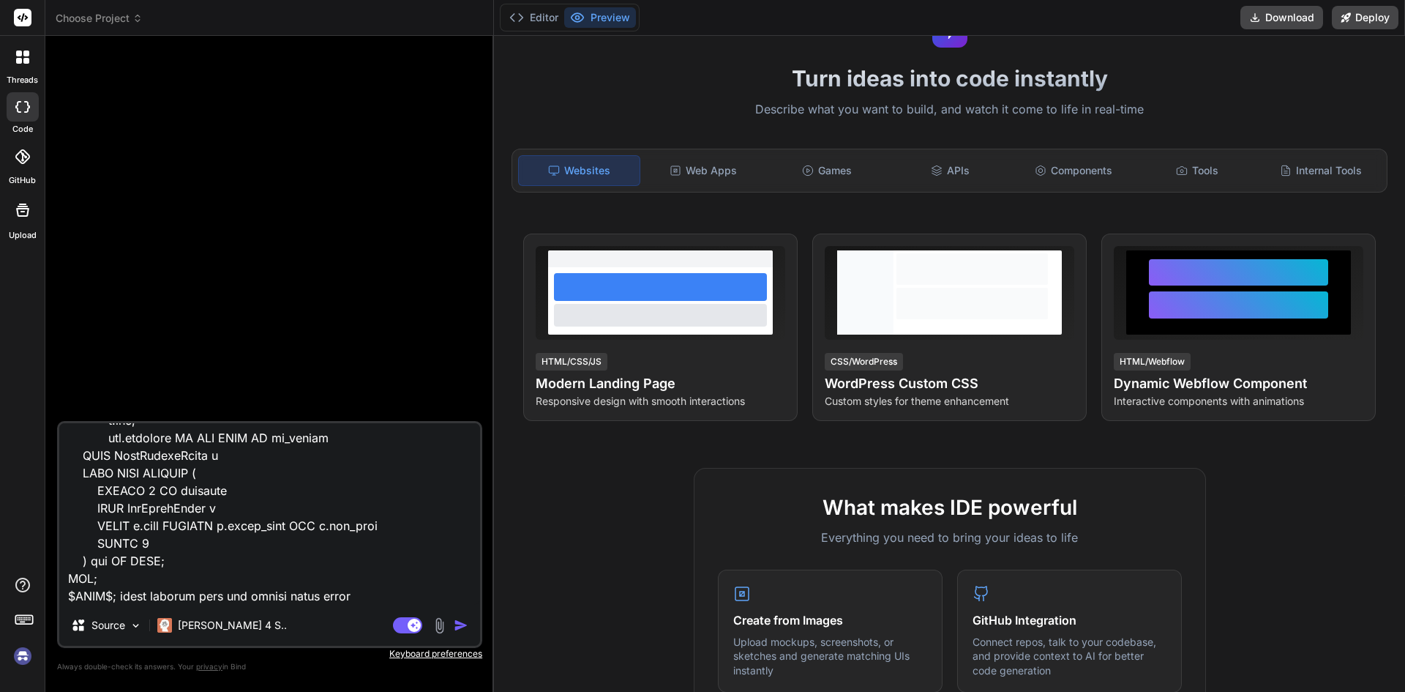
type textarea "CREATE OR REPLACE FUNCTION public.get_hole_onbottom_depths_demo( jobnumber char…"
type textarea "x"
type textarea "CREATE OR REPLACE FUNCTION public.get_hole_onbottom_depths_demo( jobnumber char…"
type textarea "x"
type textarea "CREATE OR REPLACE FUNCTION public.get_hole_onbottom_depths_demo( jobnumber char…"
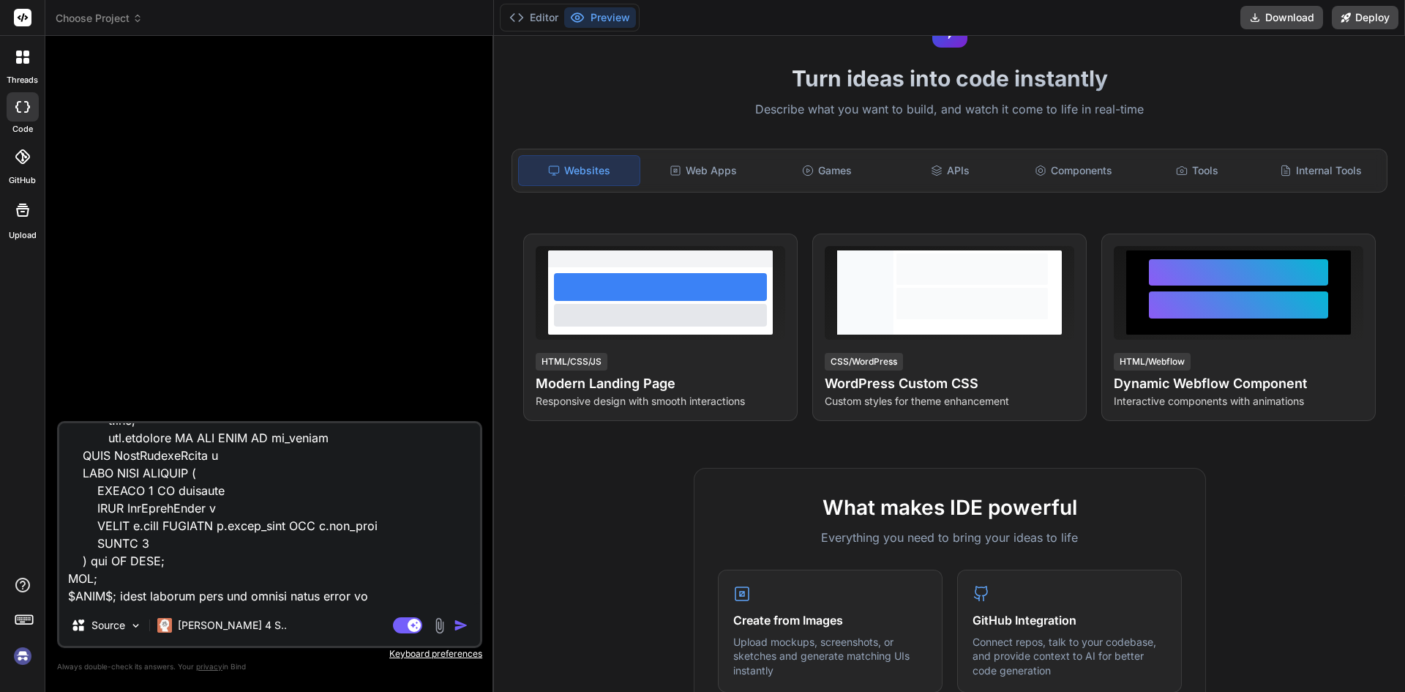
type textarea "x"
type textarea "CREATE OR REPLACE FUNCTION public.get_hole_onbottom_depths_demo( jobnumber char…"
type textarea "x"
type textarea "CREATE OR REPLACE FUNCTION public.get_hole_onbottom_depths_demo( jobnumber char…"
type textarea "x"
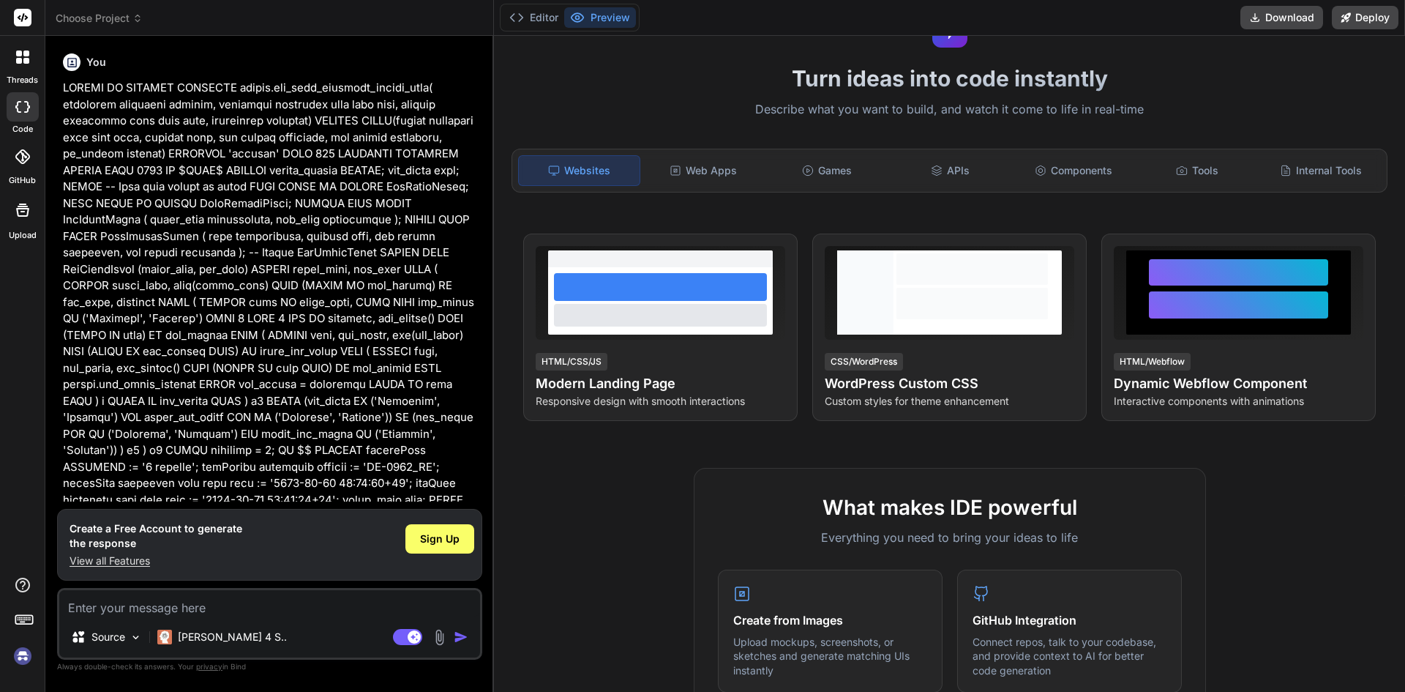
scroll to position [558, 0]
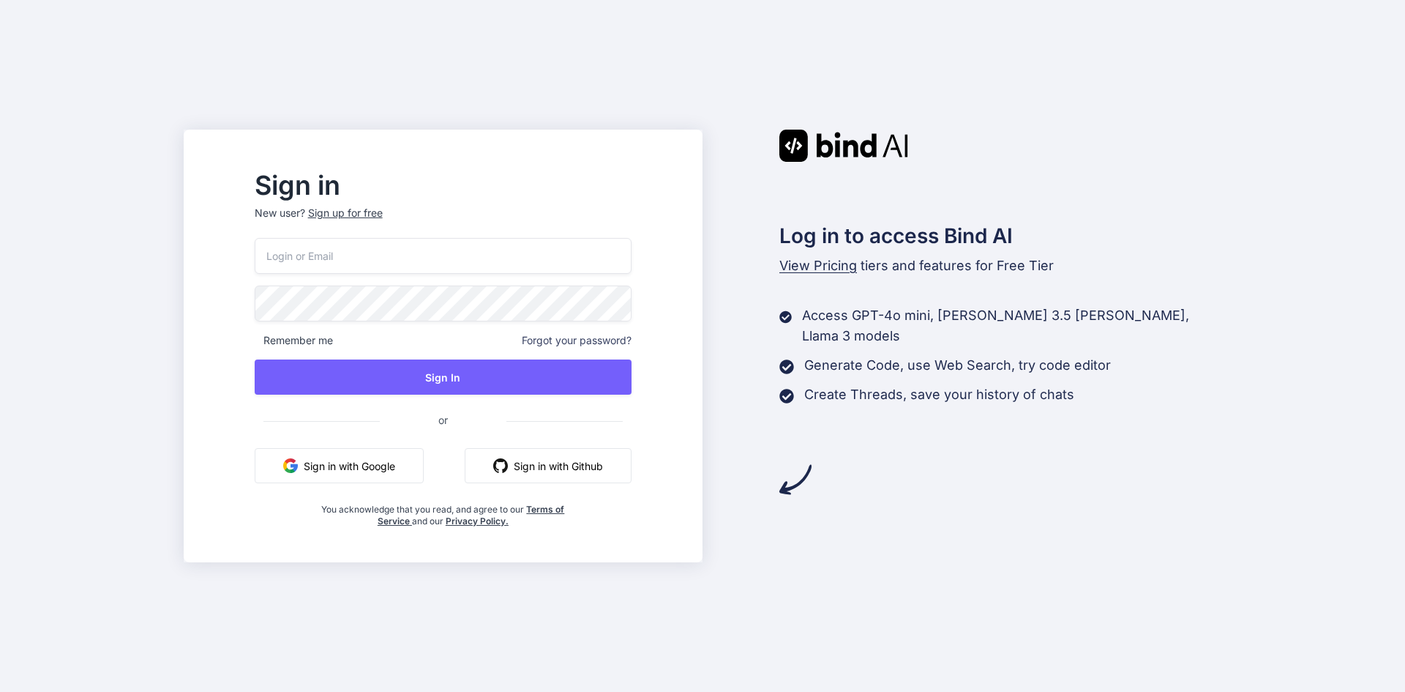
click at [375, 252] on input "email" at bounding box center [443, 256] width 377 height 36
type input "demo03012000@gmail.com"
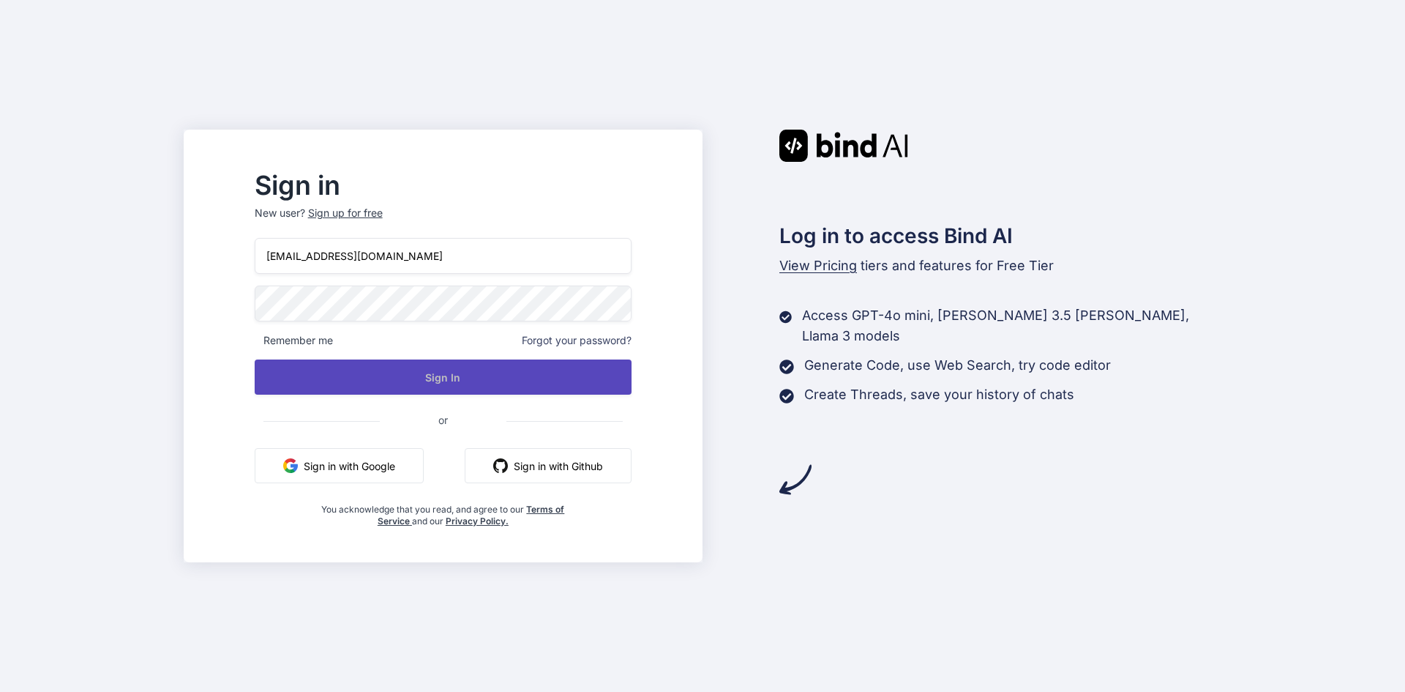
click at [536, 377] on button "Sign In" at bounding box center [443, 376] width 377 height 35
